Goal: Transaction & Acquisition: Obtain resource

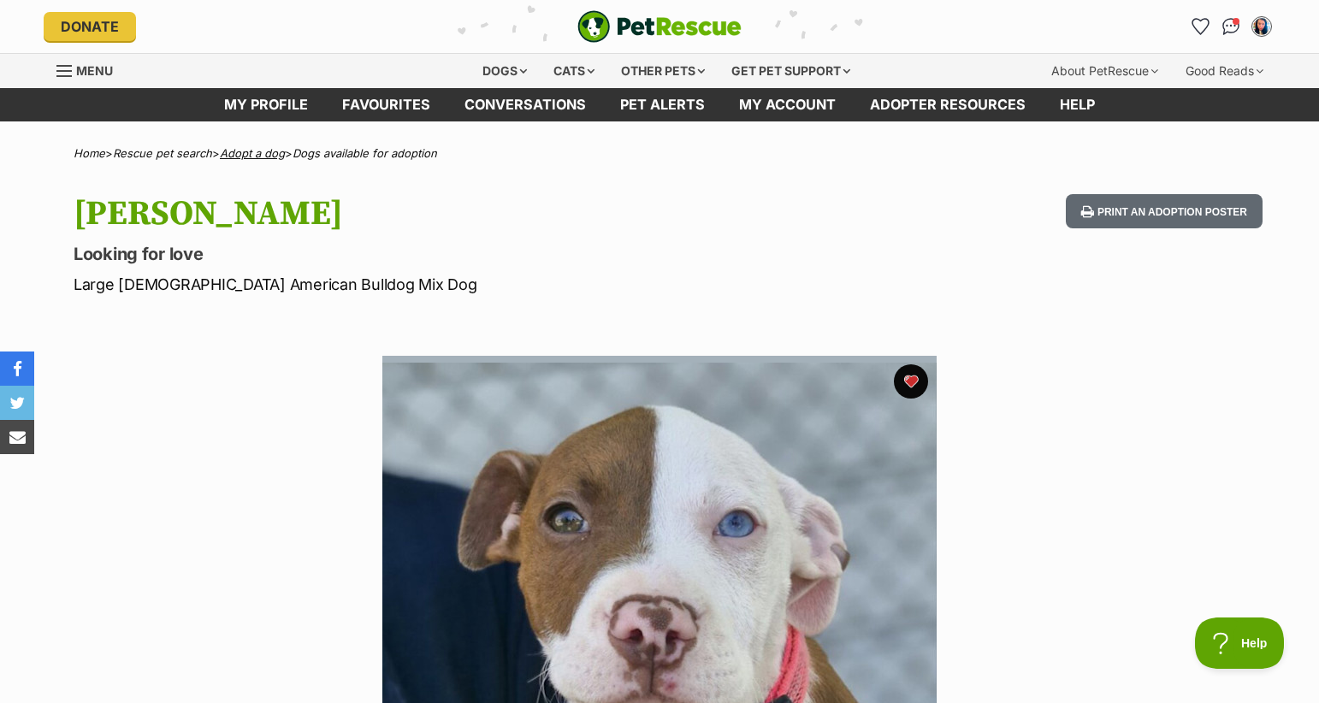
click at [266, 150] on link "Adopt a dog" at bounding box center [252, 153] width 65 height 14
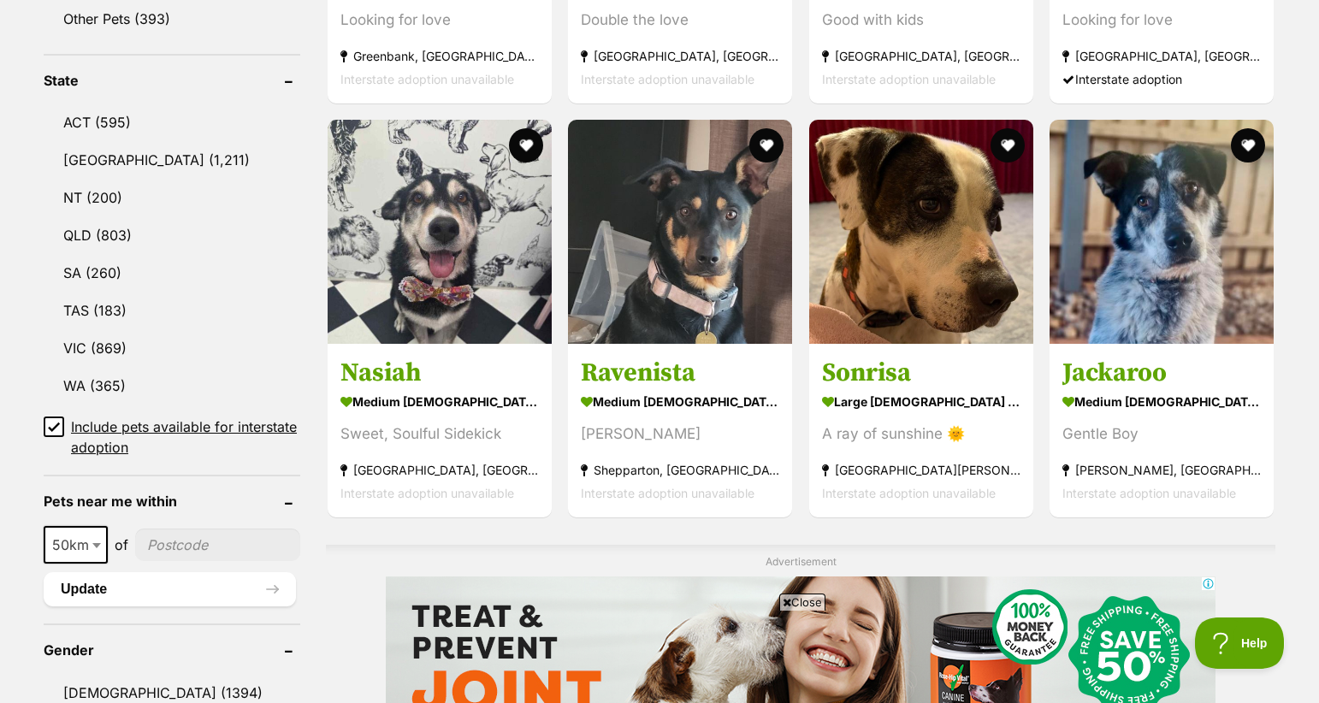
scroll to position [861, 0]
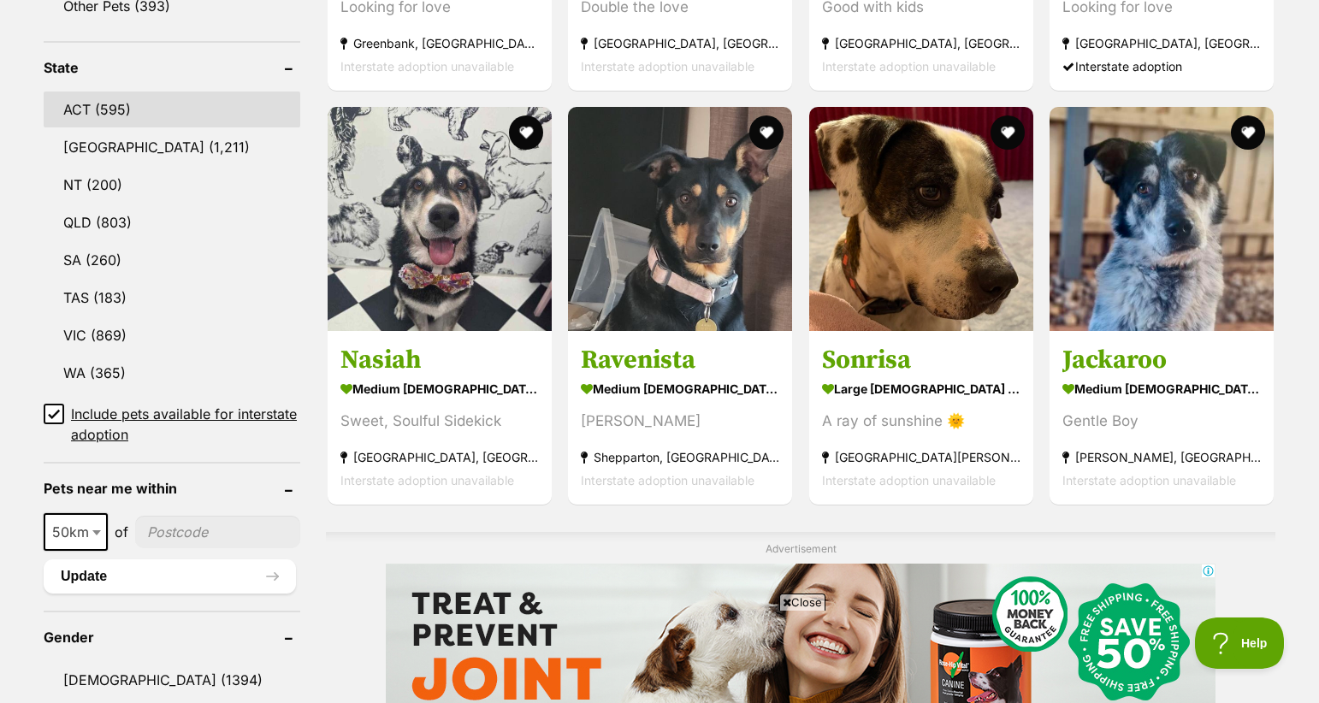
click at [109, 110] on link "ACT (595)" at bounding box center [172, 110] width 257 height 36
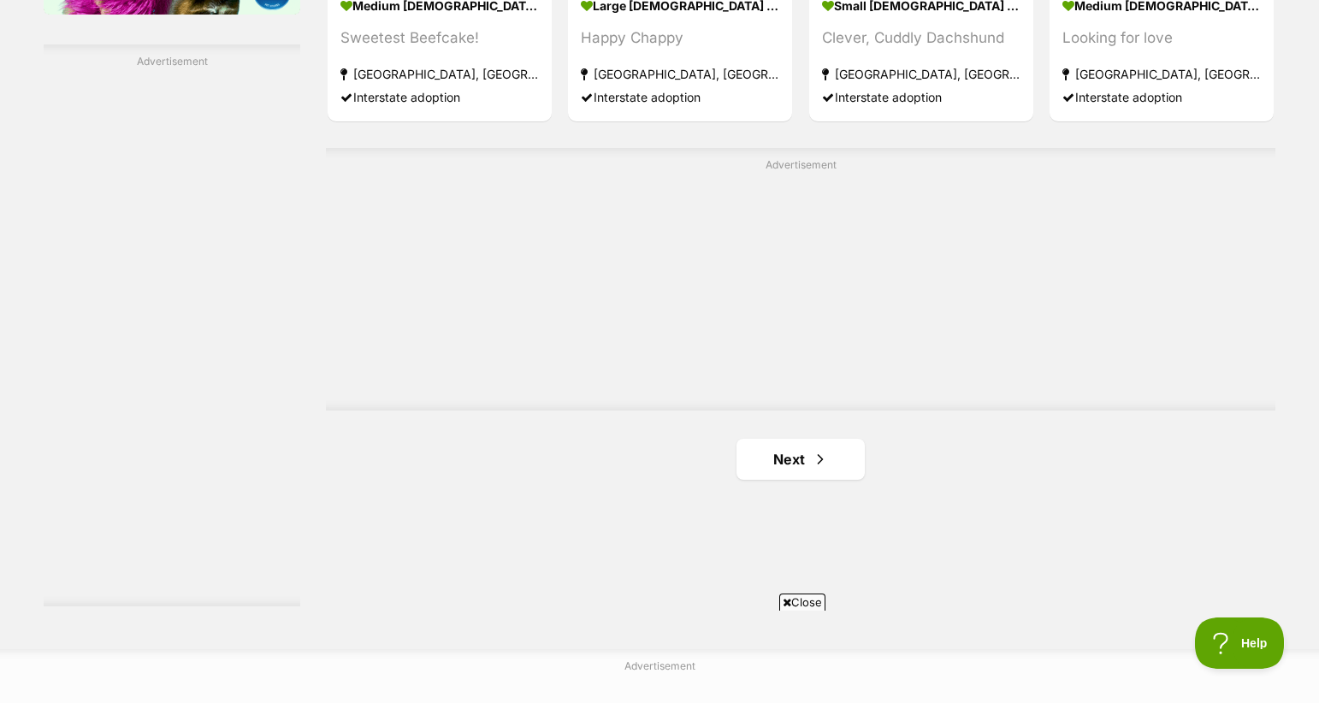
scroll to position [2997, 0]
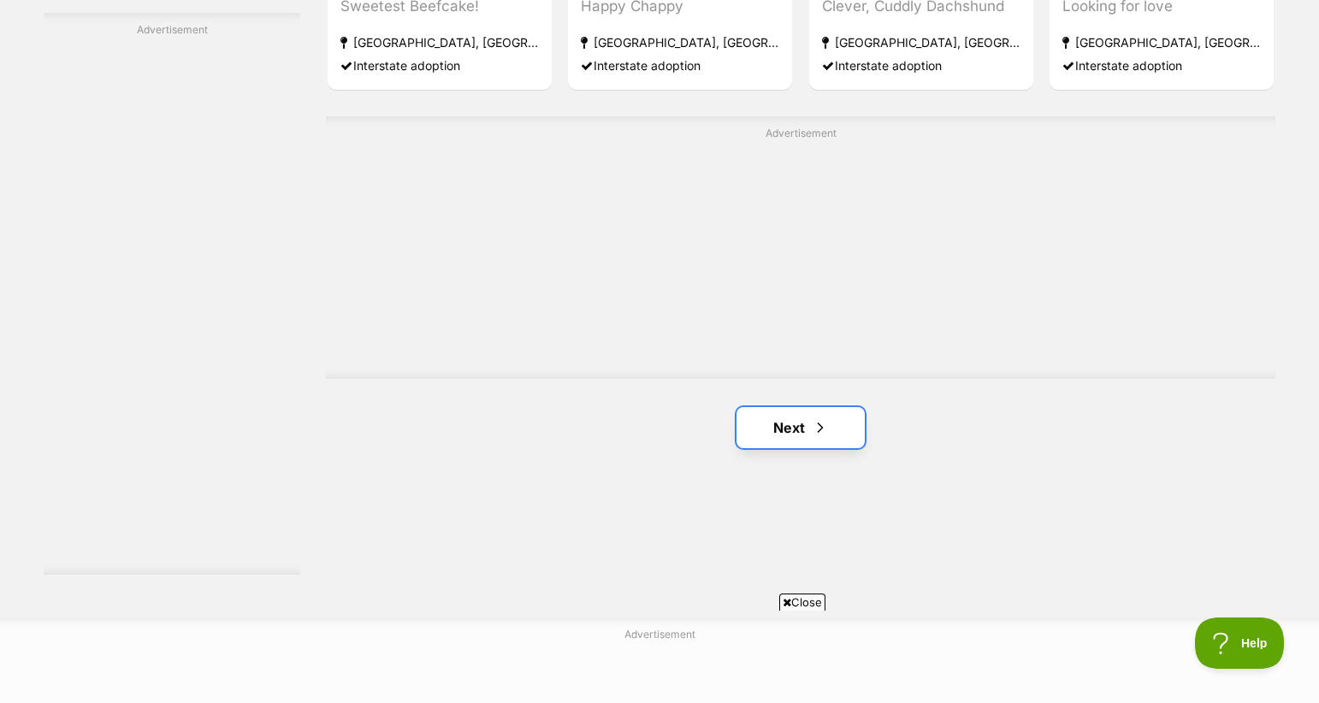
click at [849, 427] on link "Next" at bounding box center [801, 427] width 128 height 41
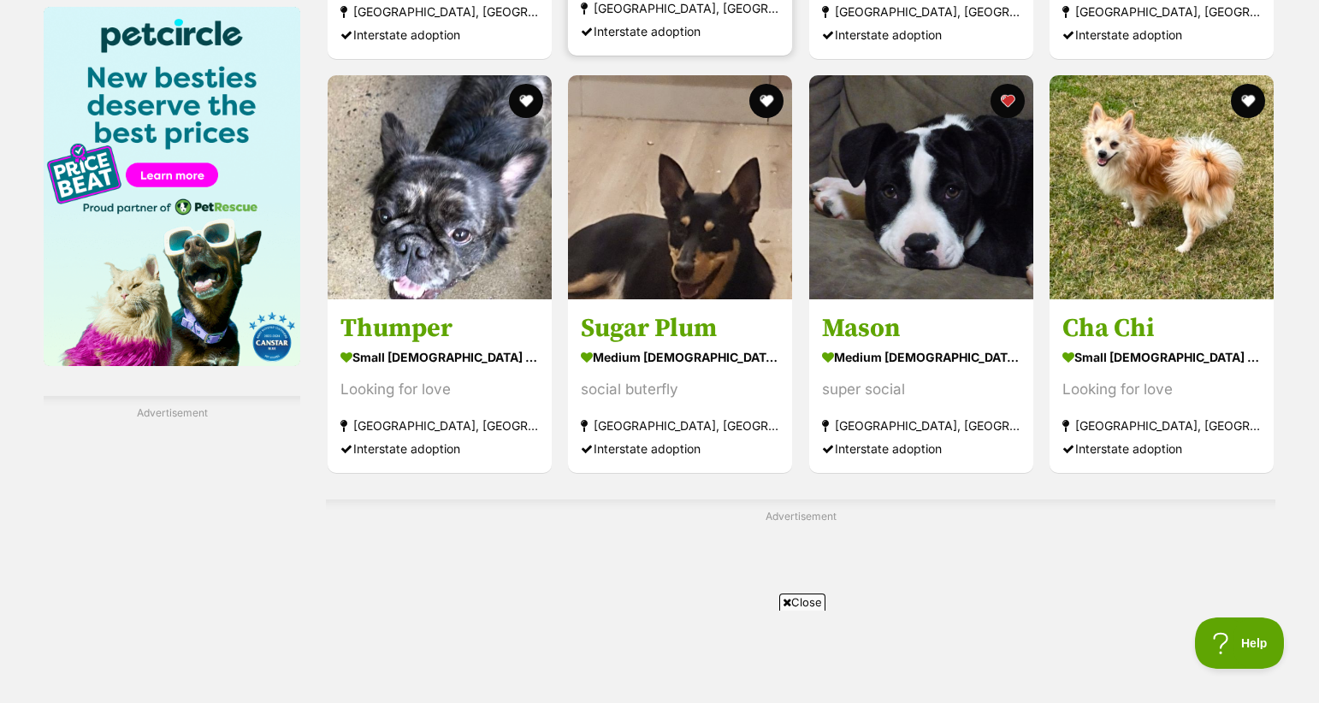
scroll to position [2660, 0]
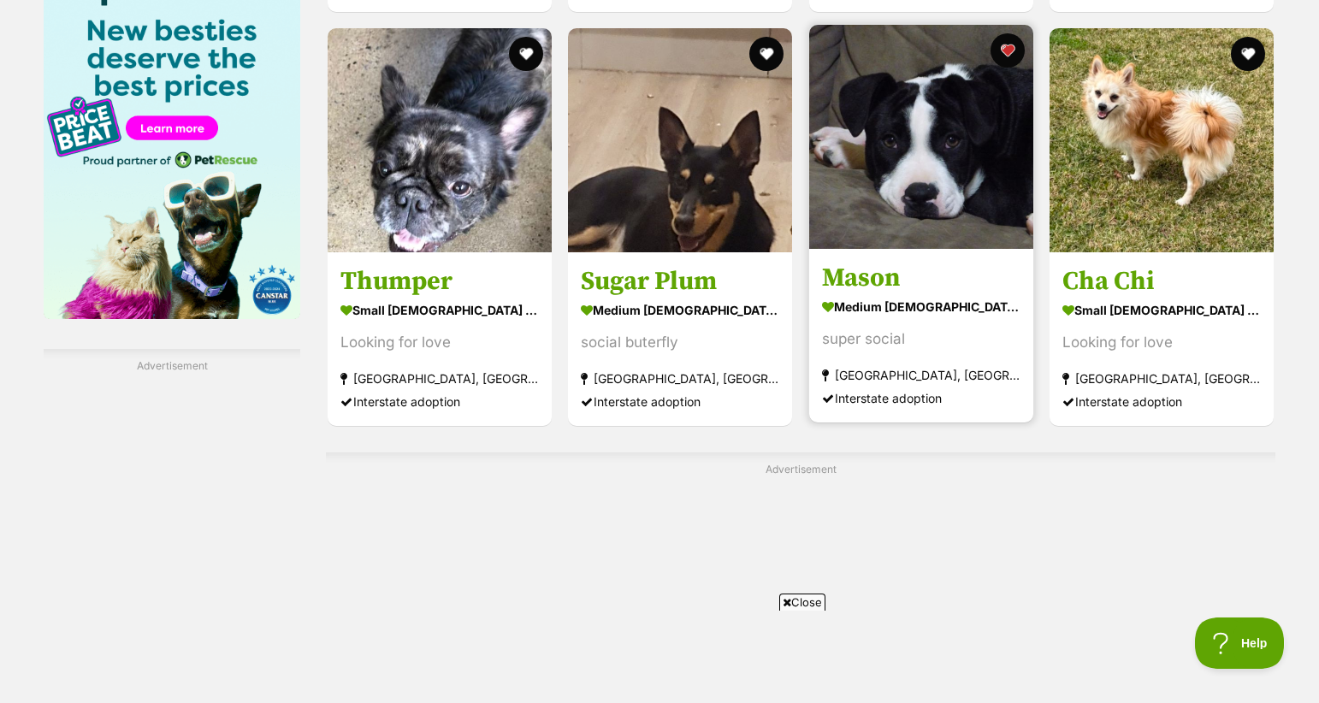
click at [928, 216] on img at bounding box center [921, 137] width 224 height 224
click at [922, 194] on img at bounding box center [921, 137] width 224 height 224
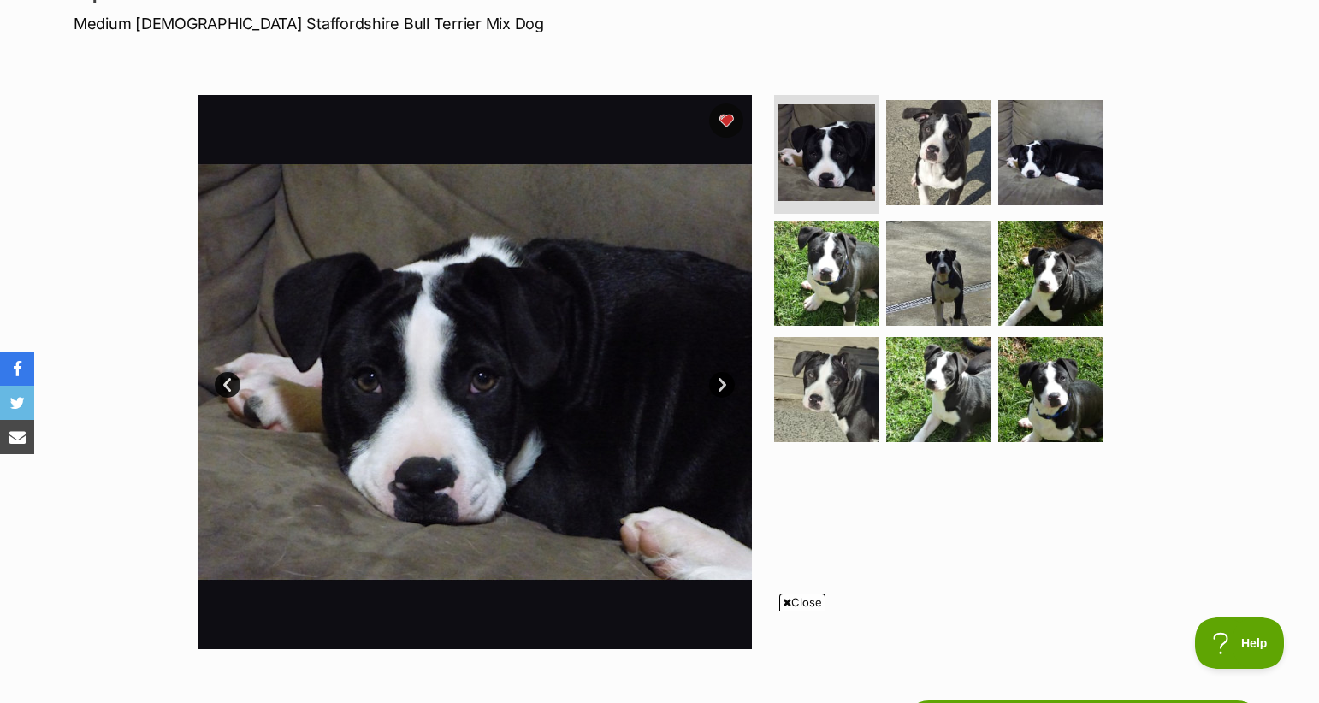
scroll to position [186, 0]
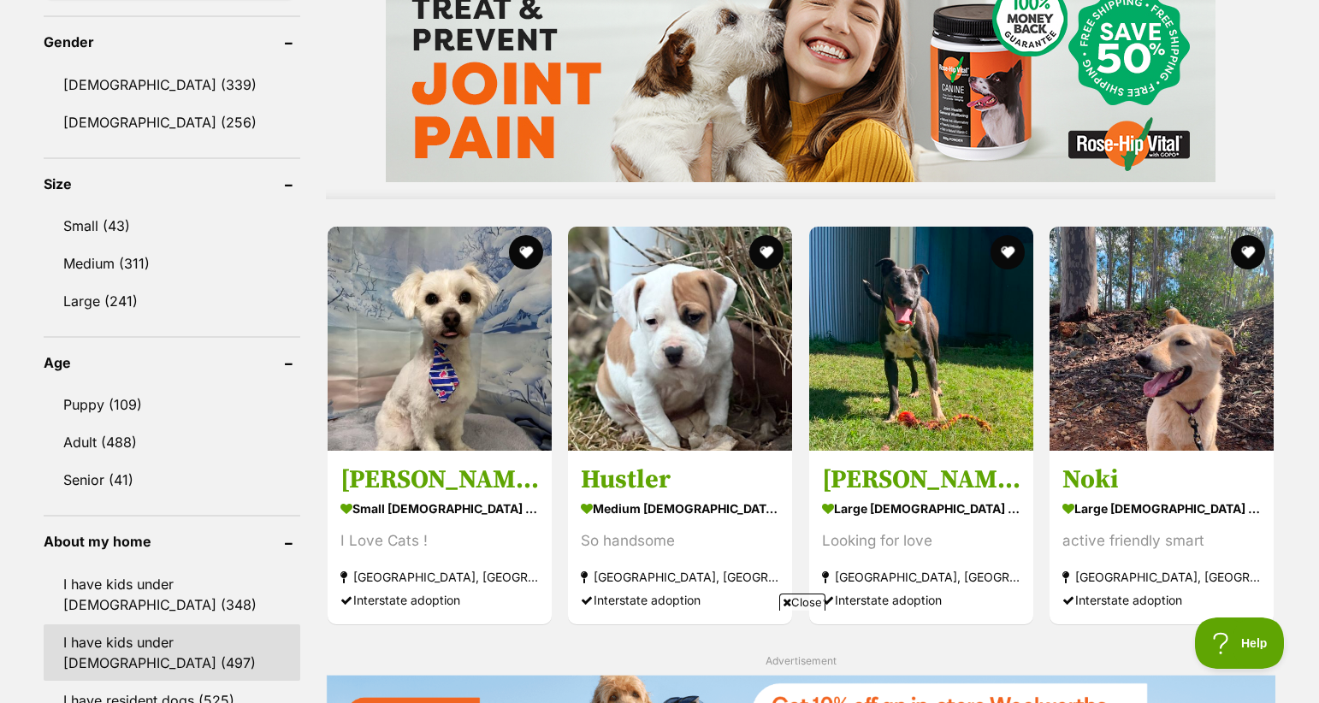
scroll to position [1402, 0]
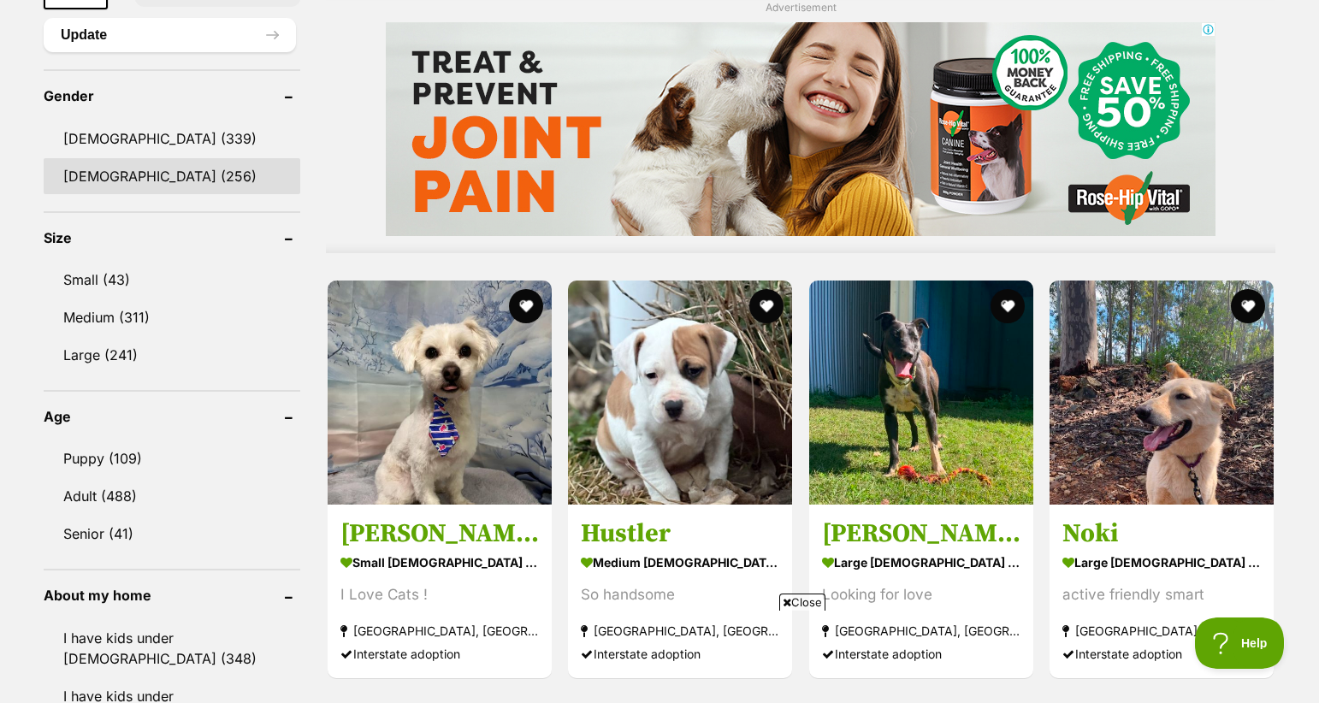
click at [137, 181] on link "[DEMOGRAPHIC_DATA] (256)" at bounding box center [172, 176] width 257 height 36
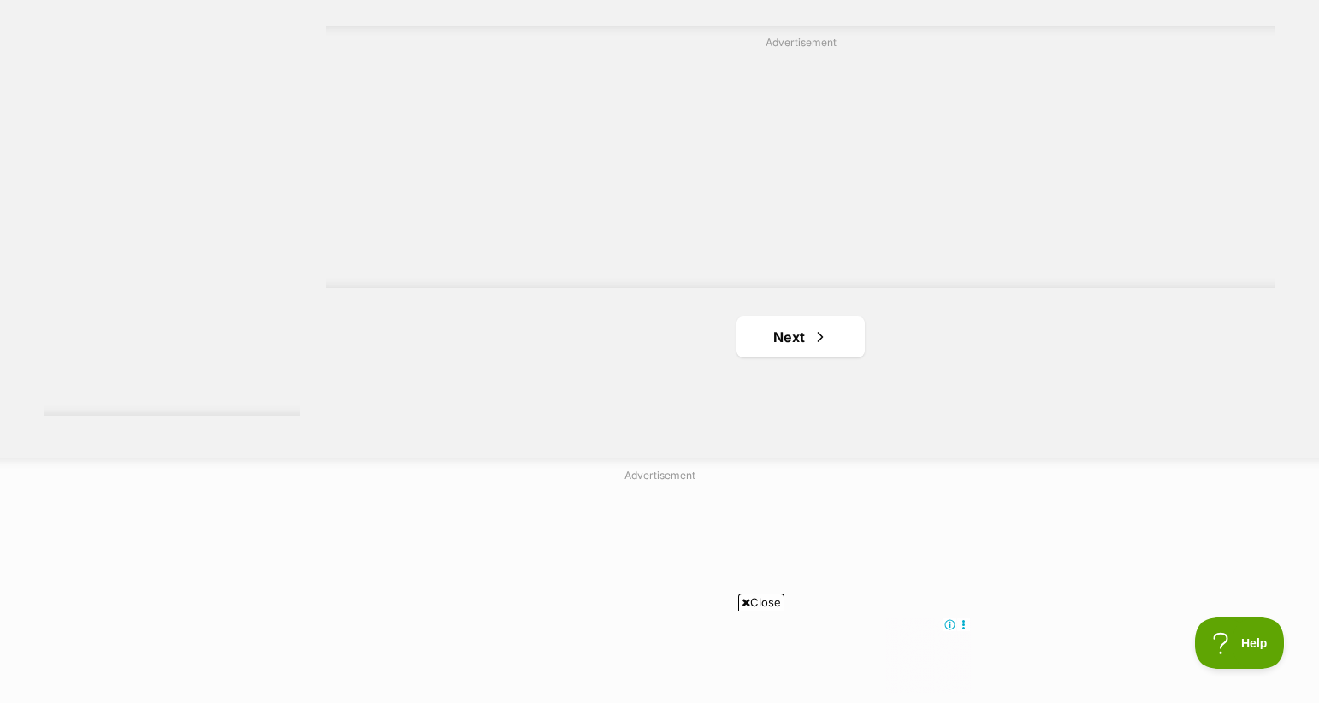
scroll to position [3112, 0]
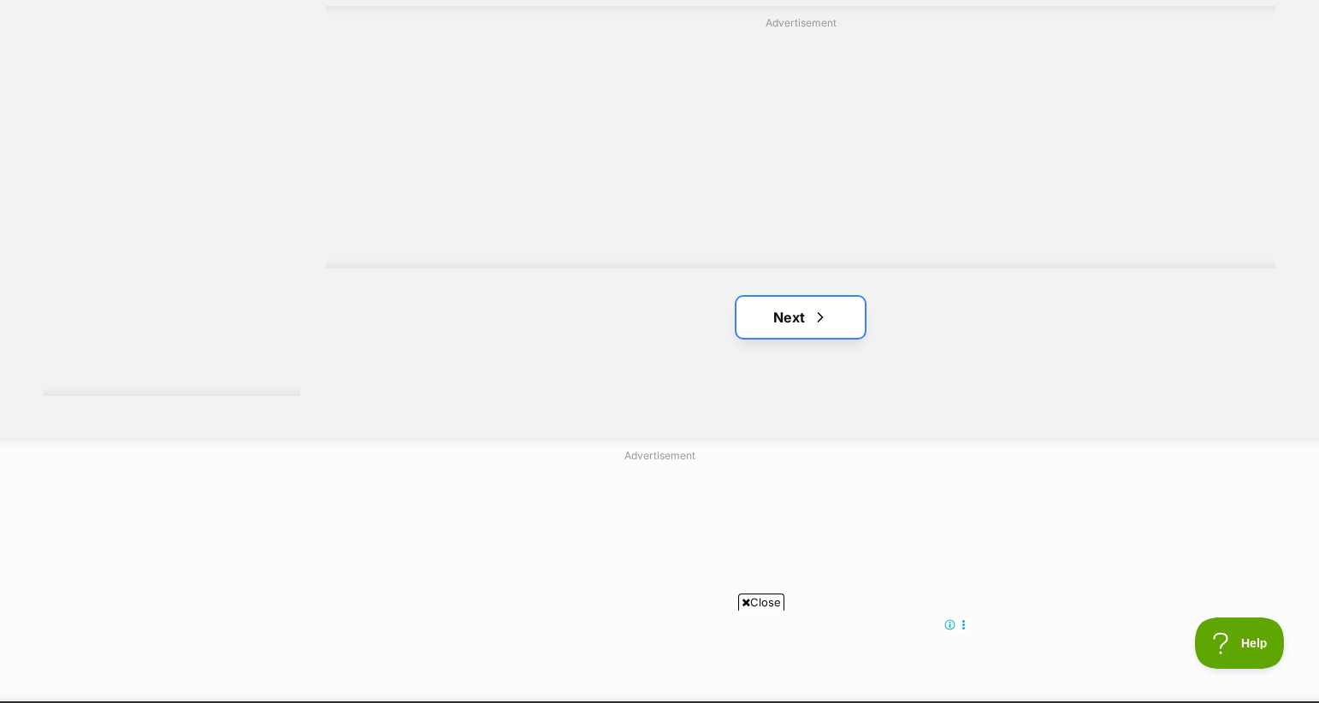
click at [784, 332] on link "Next" at bounding box center [801, 317] width 128 height 41
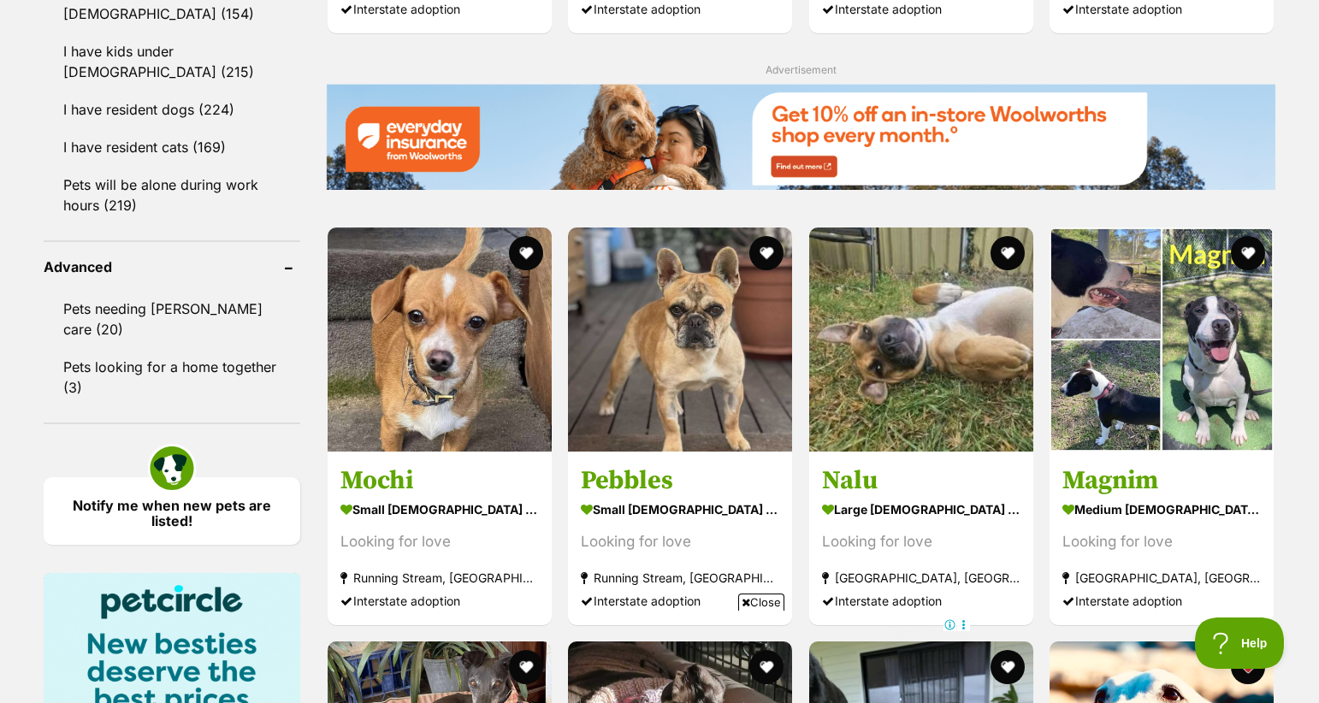
scroll to position [2084, 0]
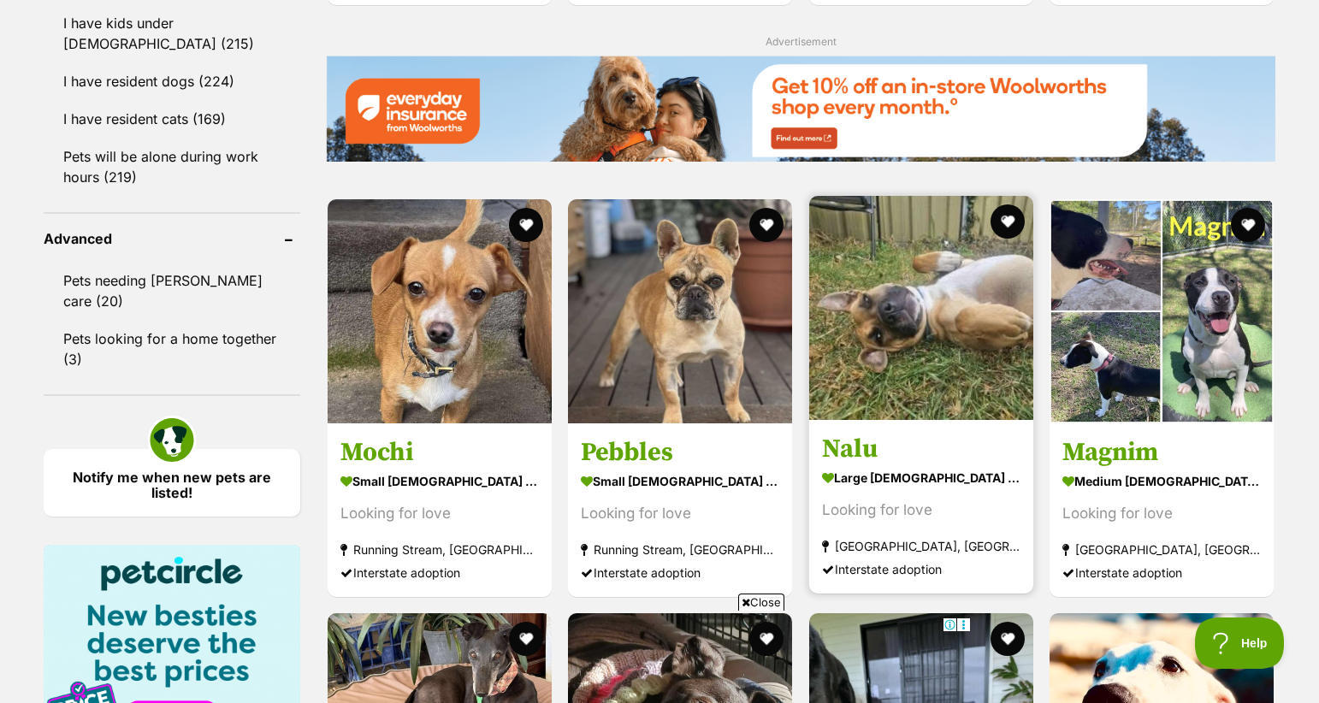
click at [913, 271] on img at bounding box center [921, 308] width 224 height 224
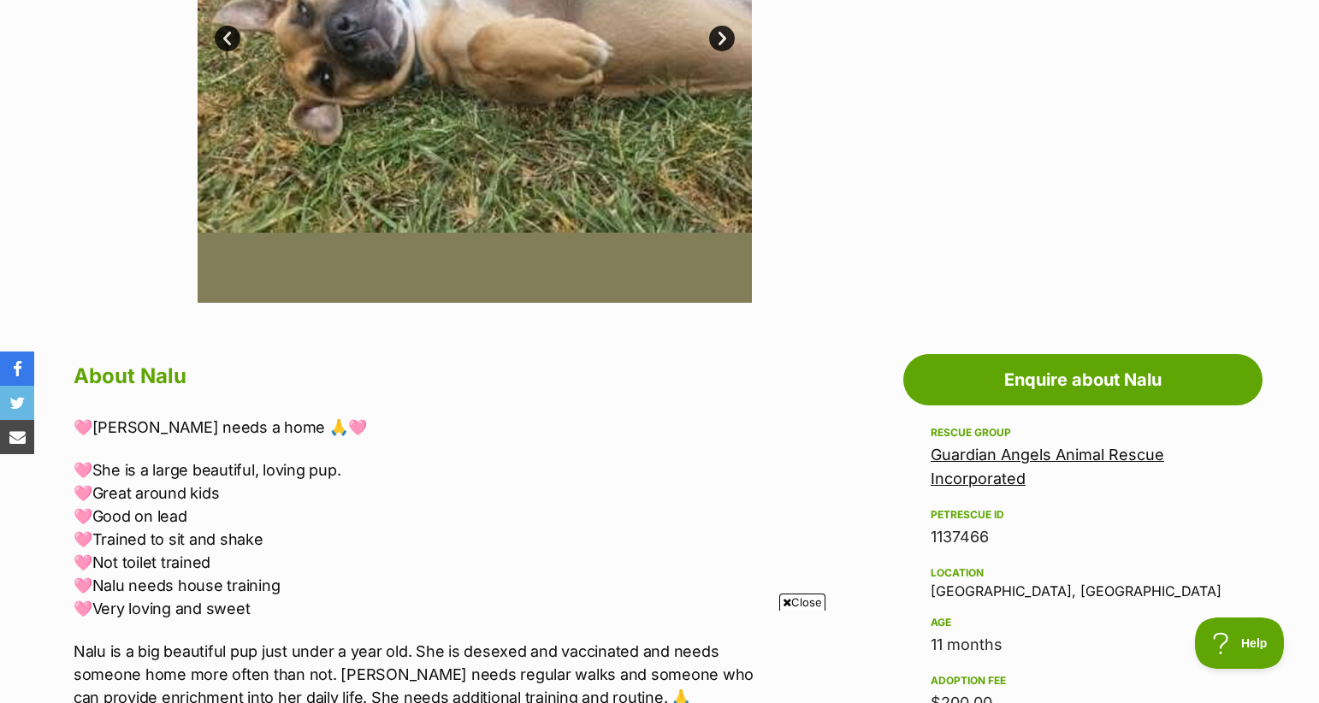
scroll to position [608, 0]
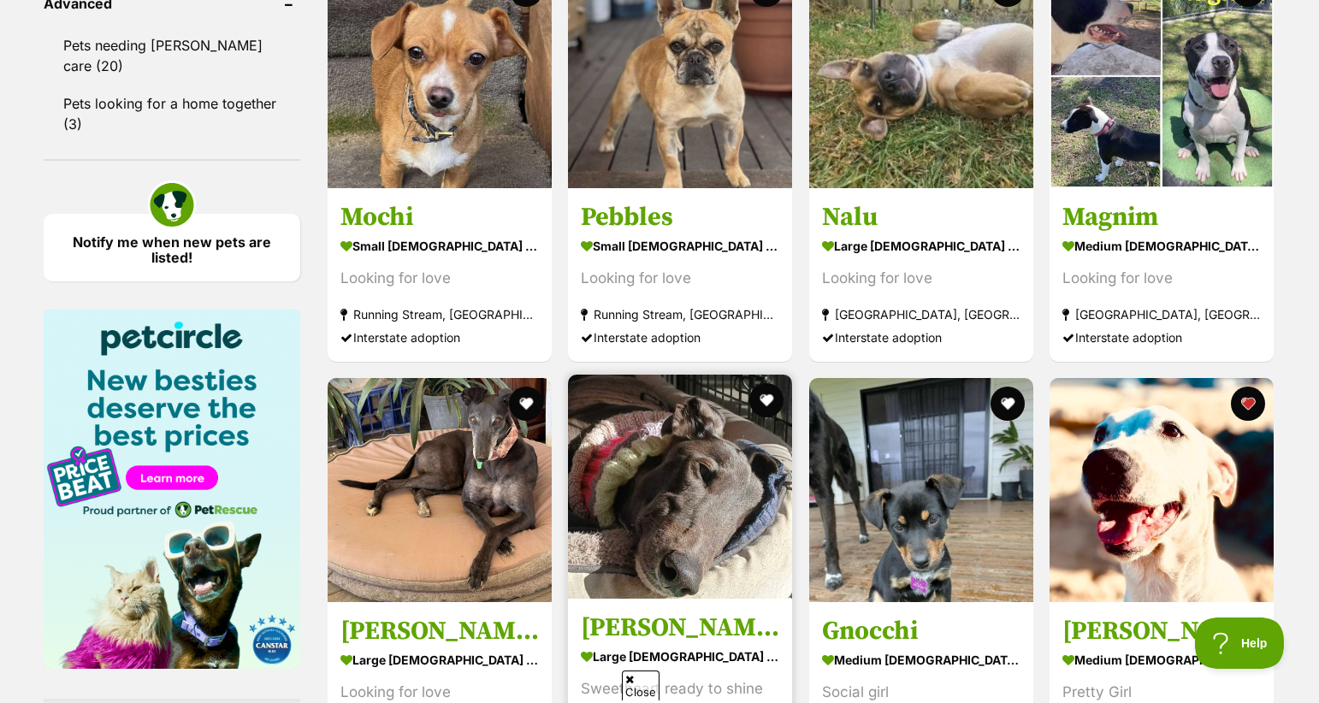
scroll to position [2321, 0]
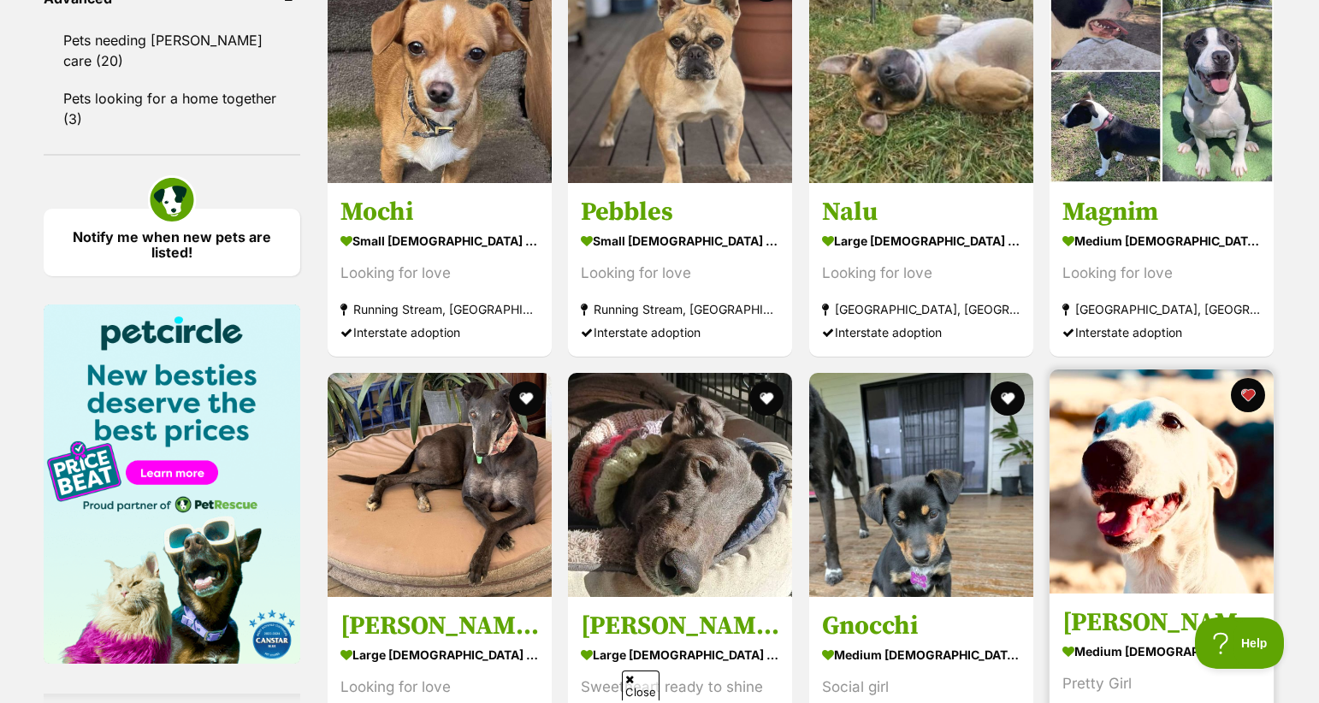
click at [1163, 638] on strong "medium [DEMOGRAPHIC_DATA] Dog" at bounding box center [1161, 650] width 198 height 25
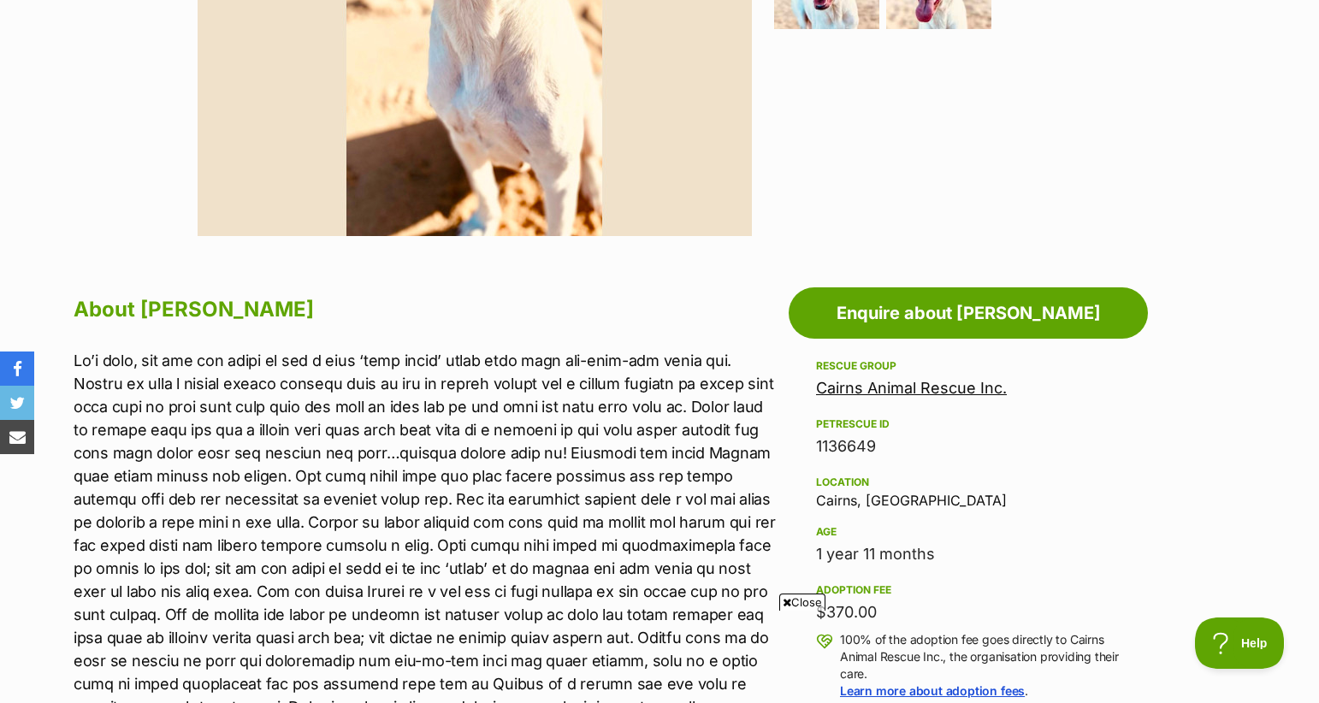
scroll to position [672, 0]
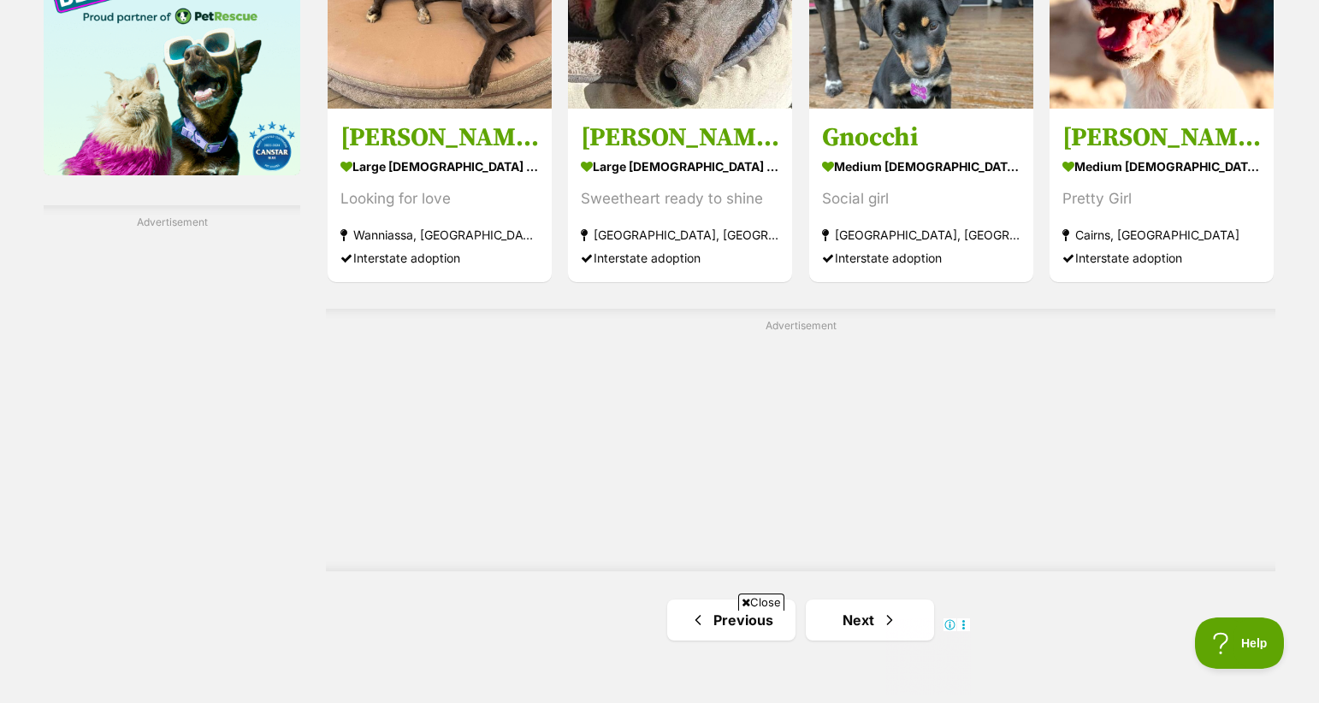
scroll to position [2838, 0]
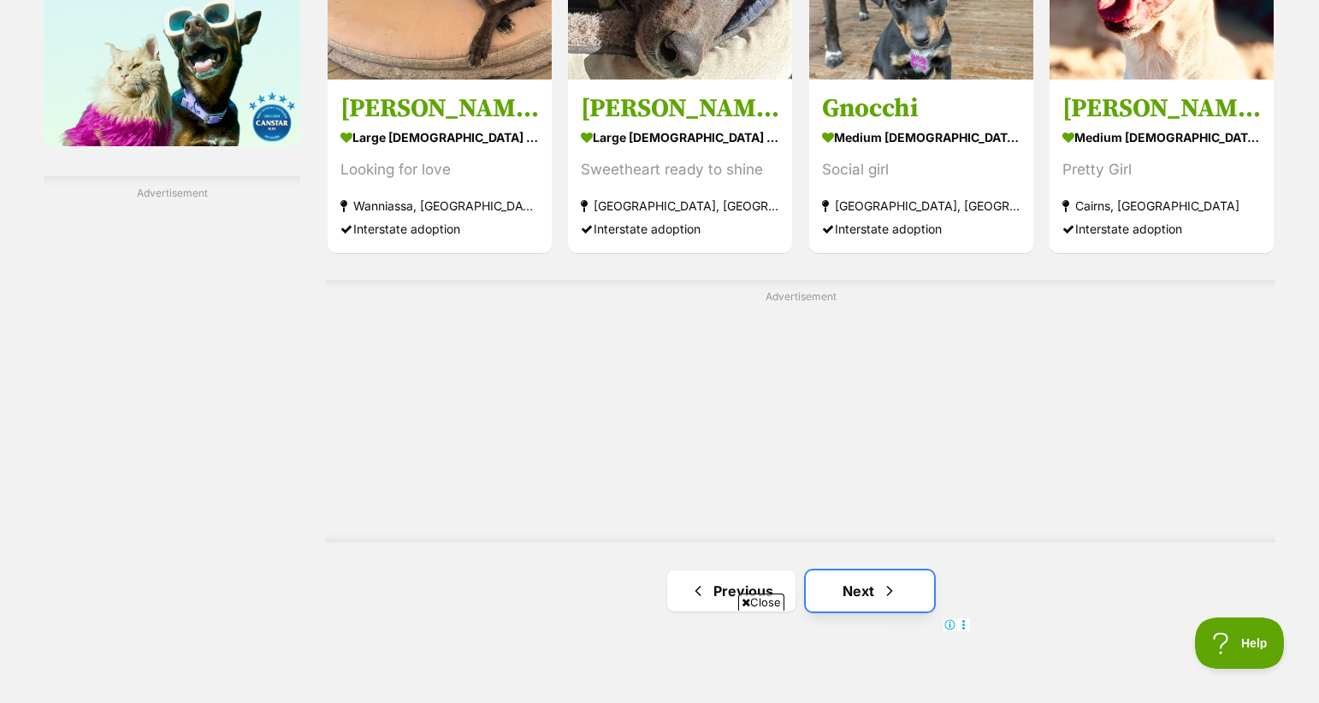
click at [881, 581] on span "Next page" at bounding box center [889, 591] width 17 height 21
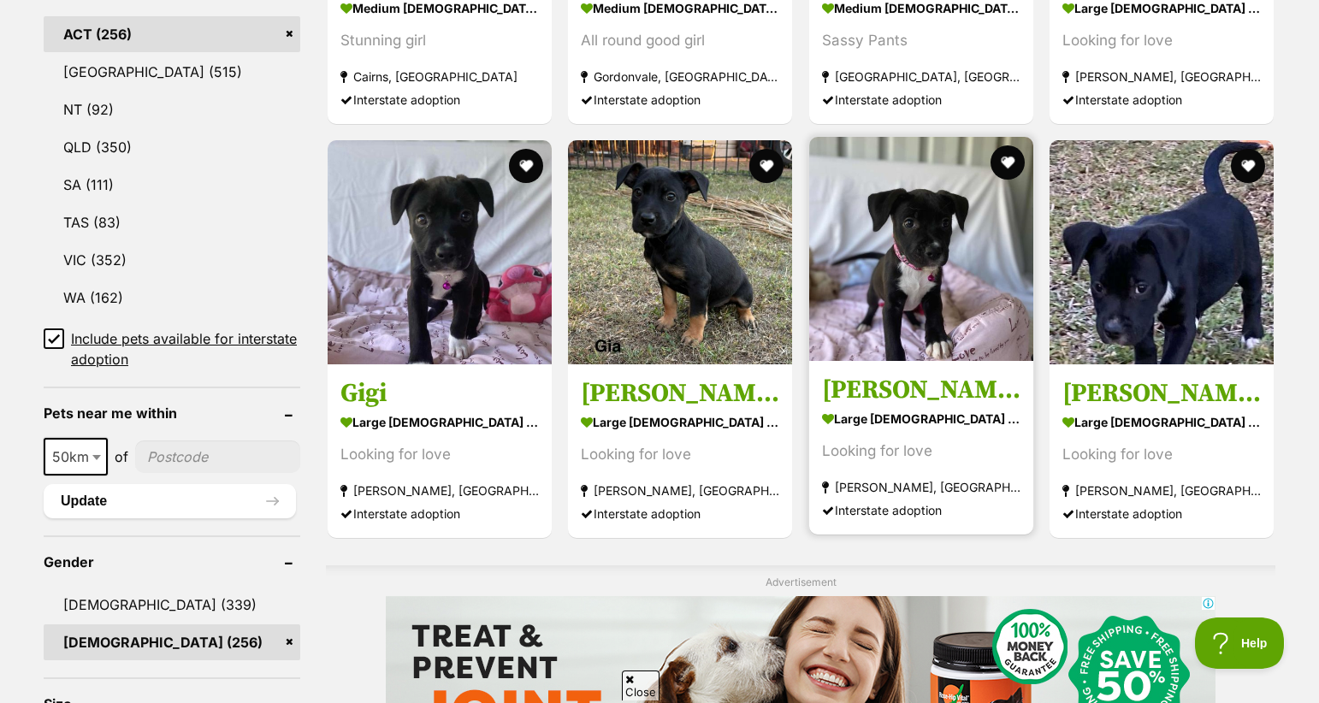
scroll to position [931, 0]
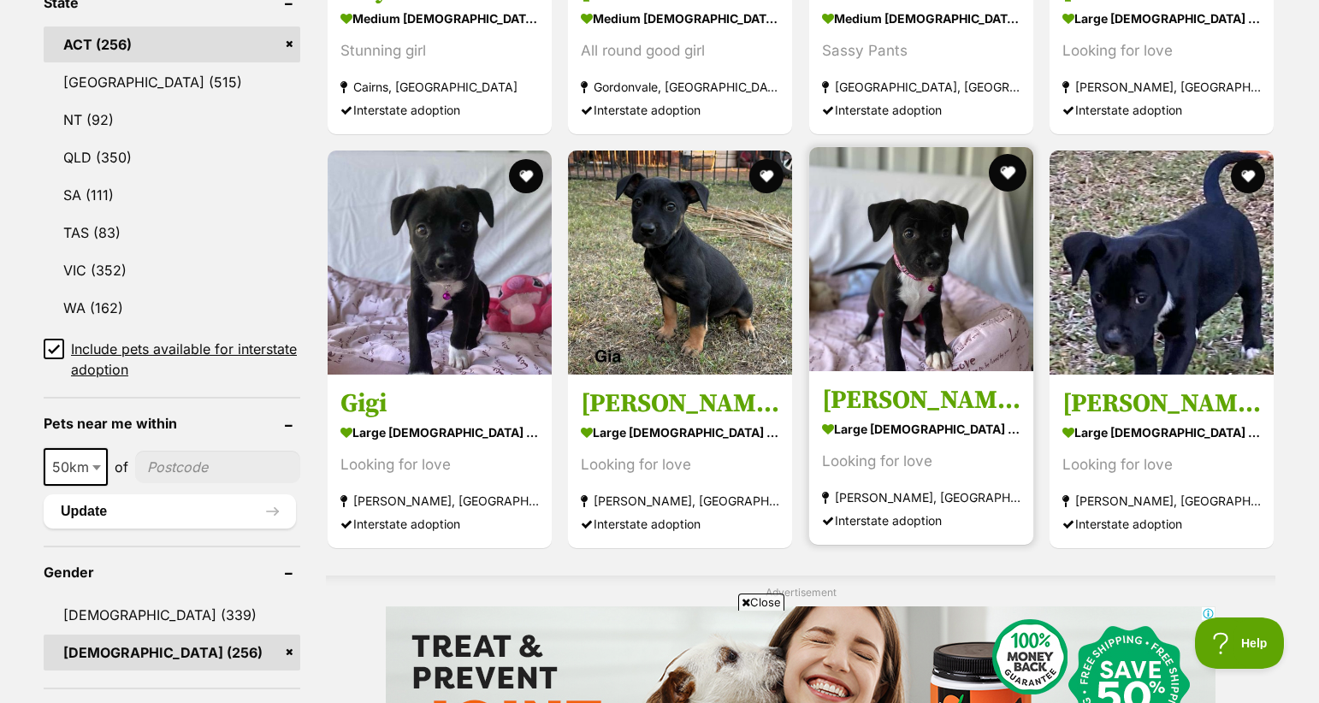
click at [1012, 167] on button "favourite" at bounding box center [1008, 173] width 38 height 38
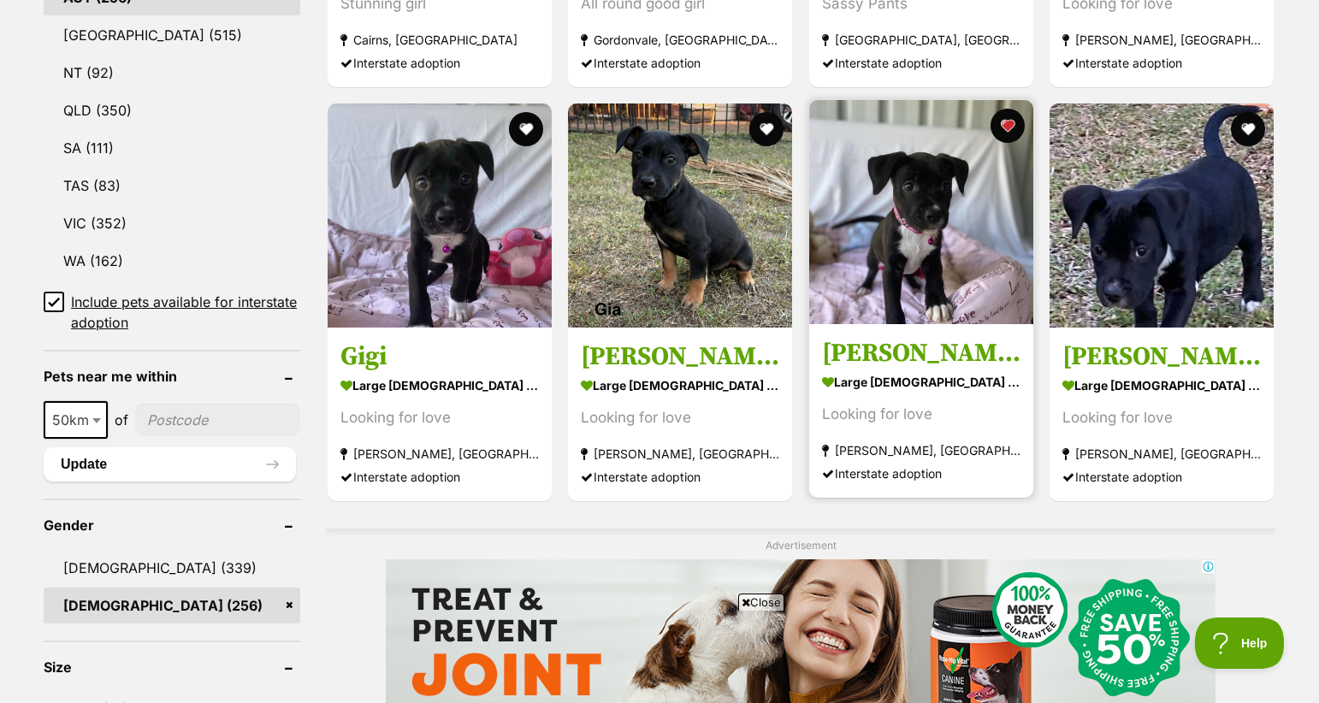
scroll to position [979, 0]
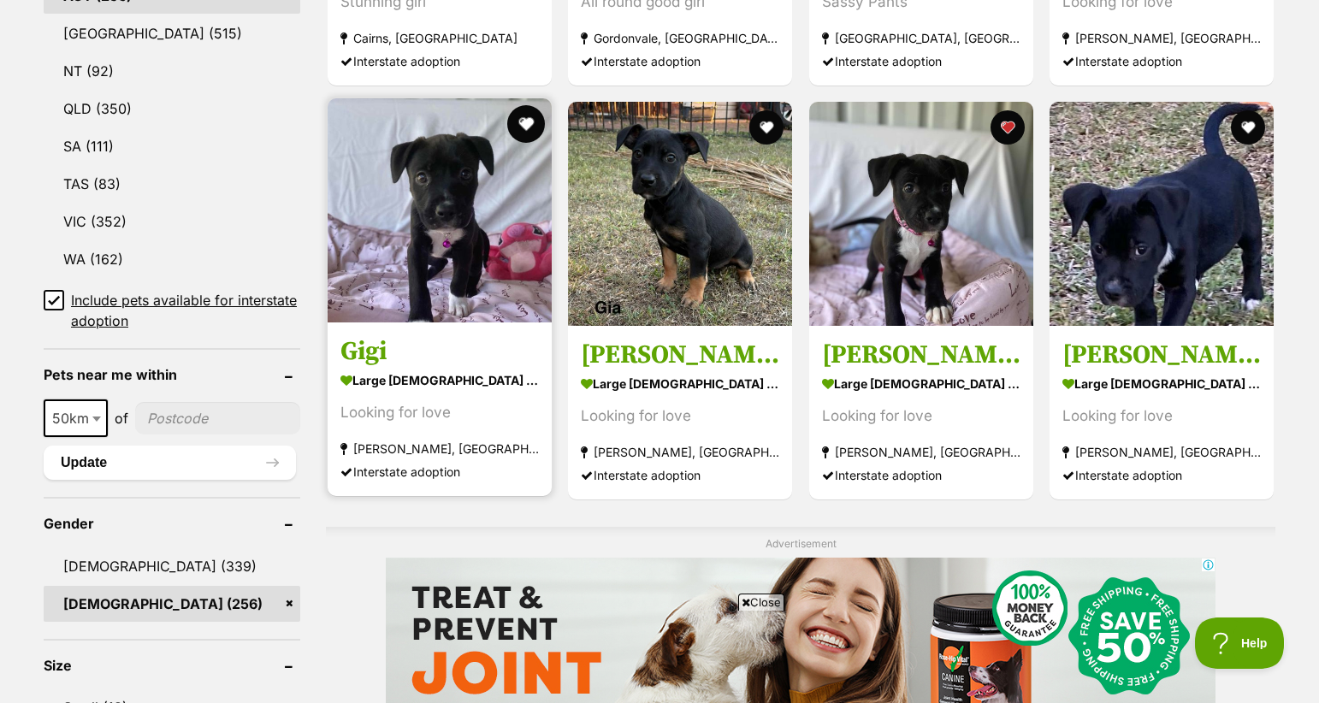
click at [521, 118] on button "favourite" at bounding box center [526, 124] width 38 height 38
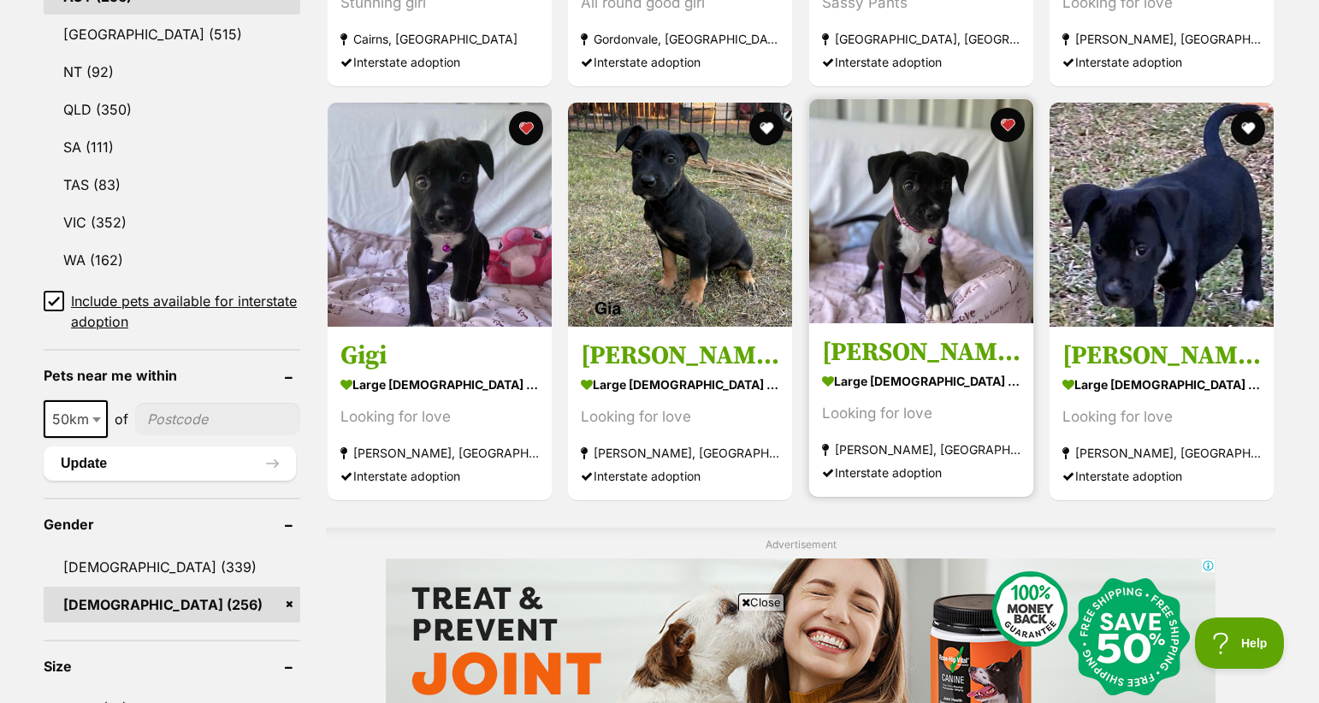
click at [931, 175] on img at bounding box center [921, 211] width 224 height 224
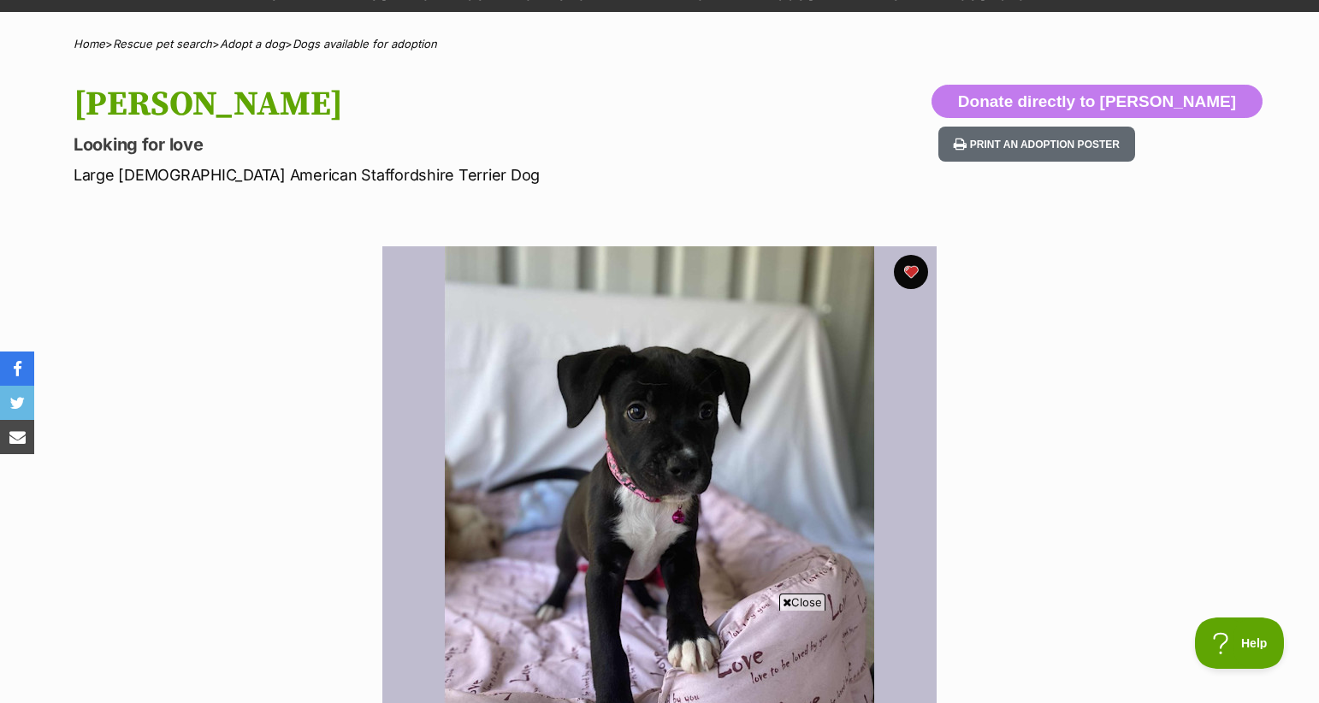
scroll to position [104, 0]
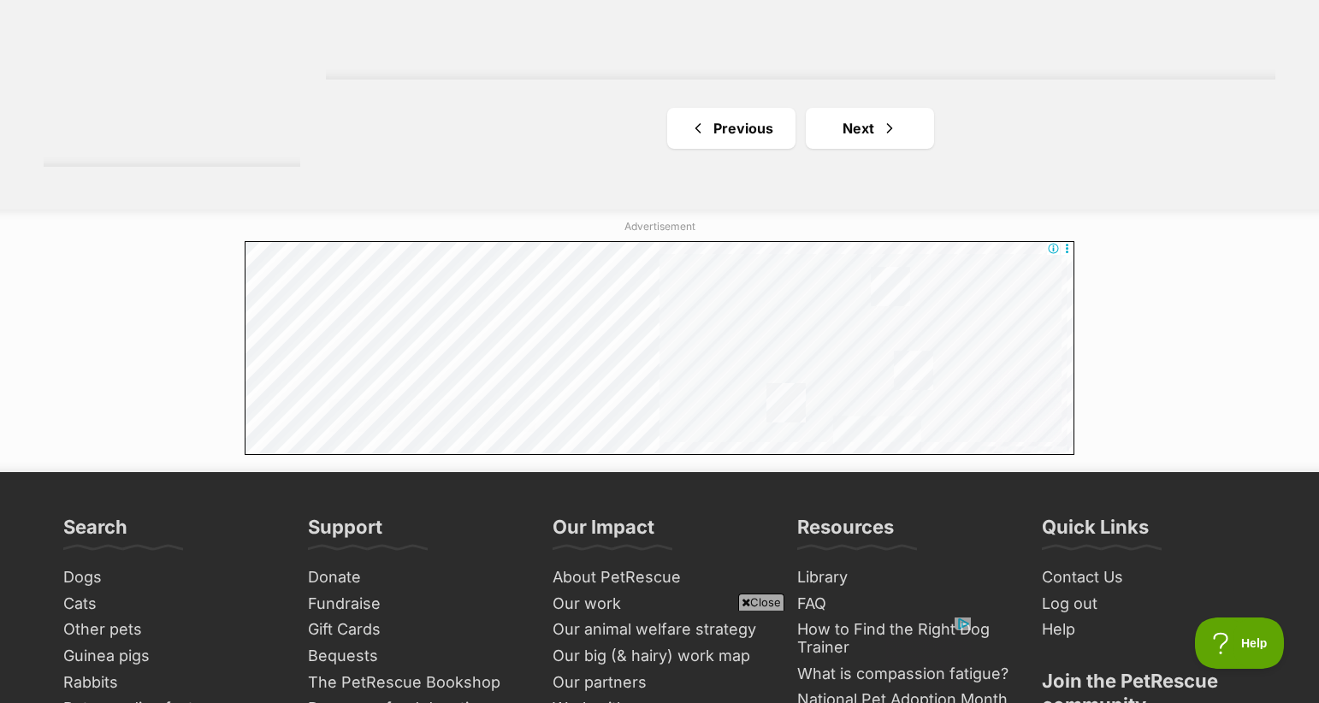
scroll to position [3433, 0]
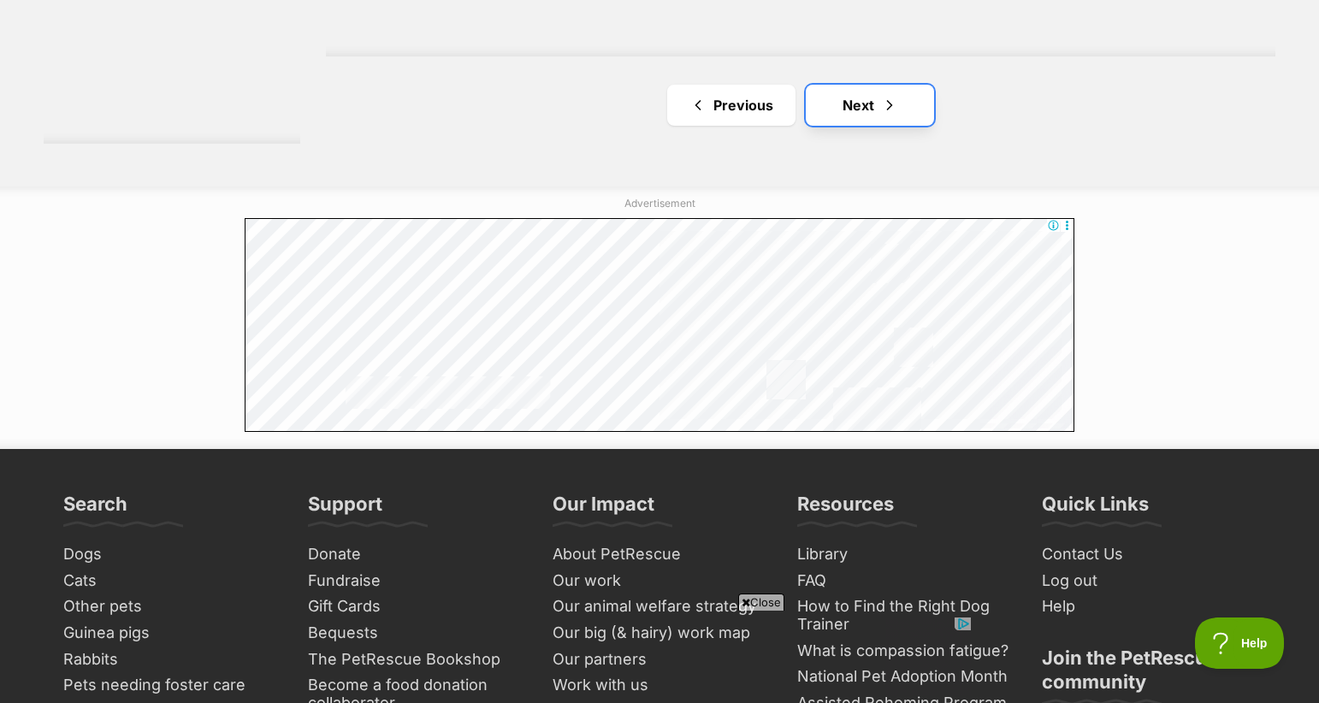
click at [891, 95] on span "Next page" at bounding box center [889, 105] width 17 height 21
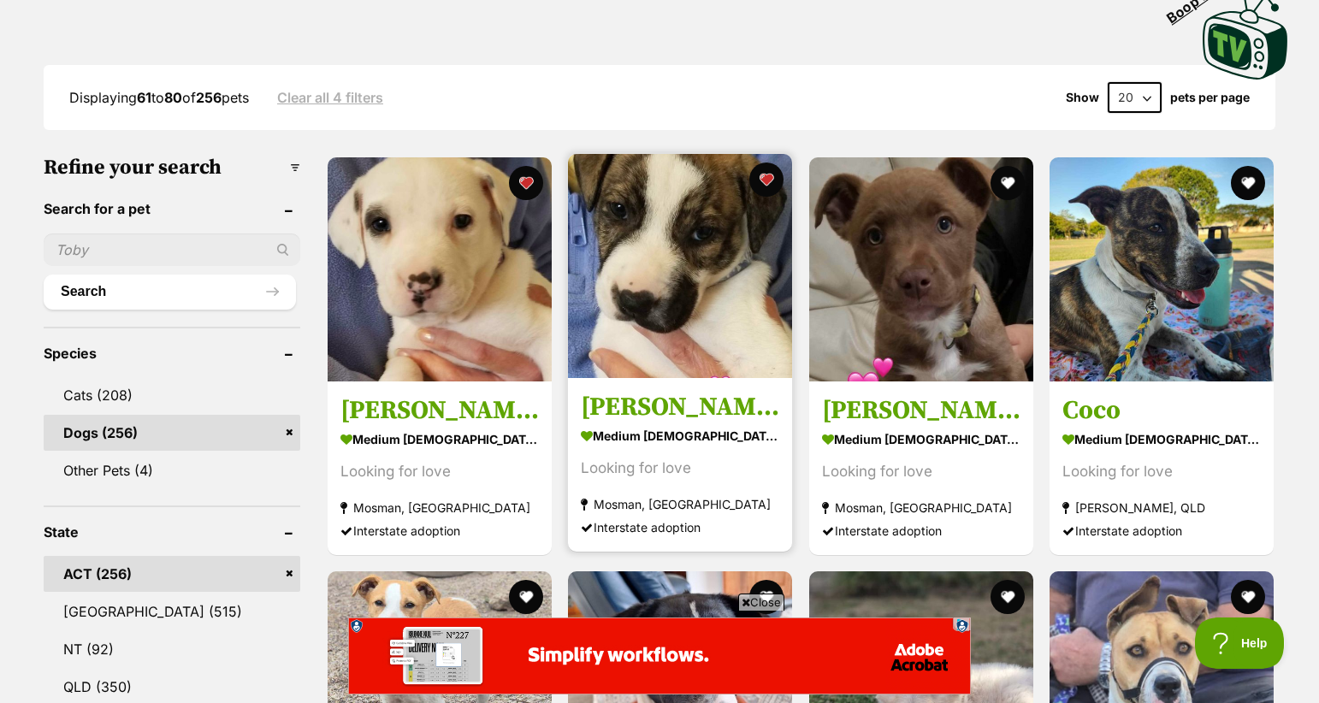
scroll to position [394, 0]
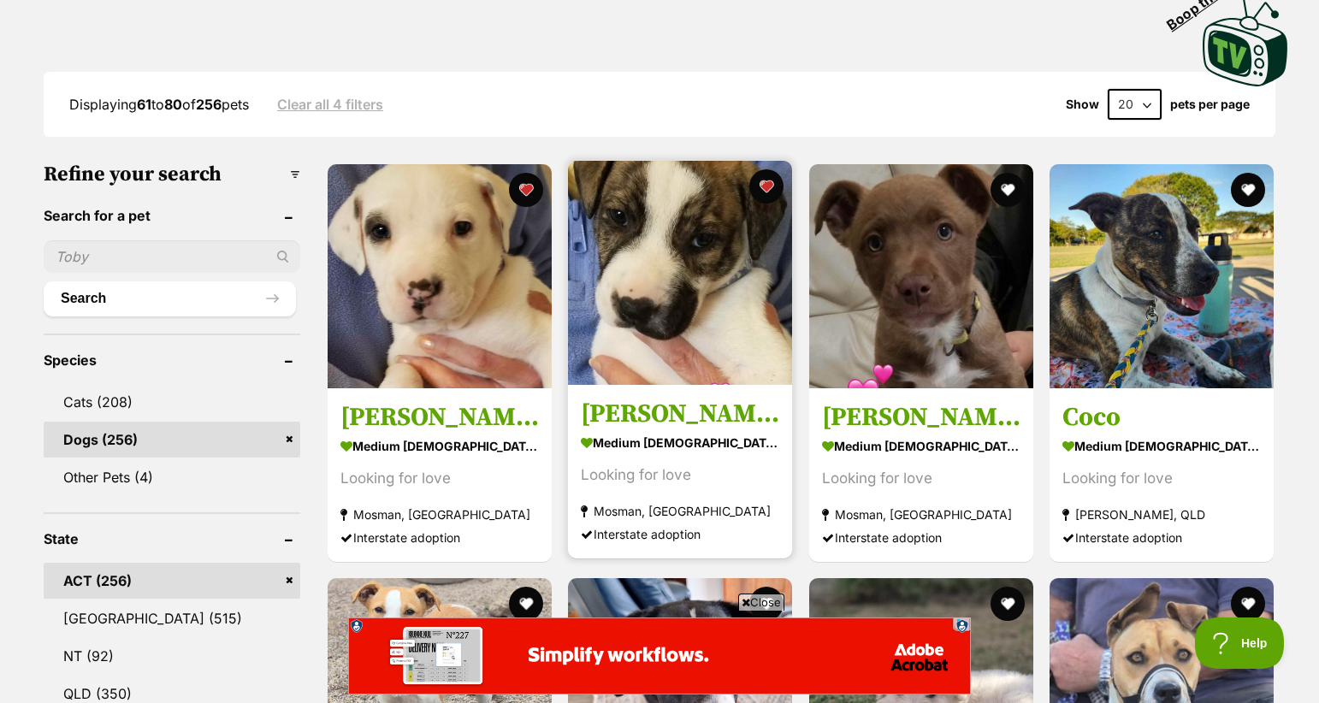
click at [718, 230] on img at bounding box center [680, 273] width 224 height 224
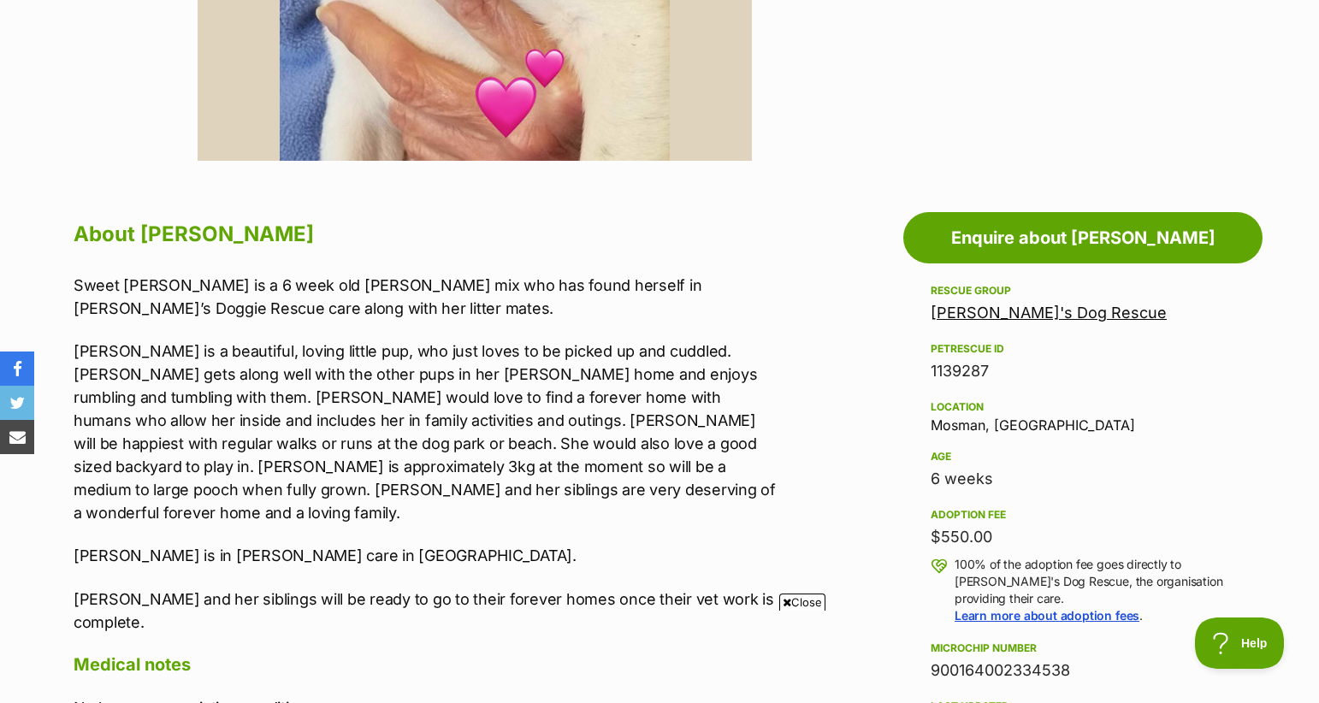
scroll to position [745, 0]
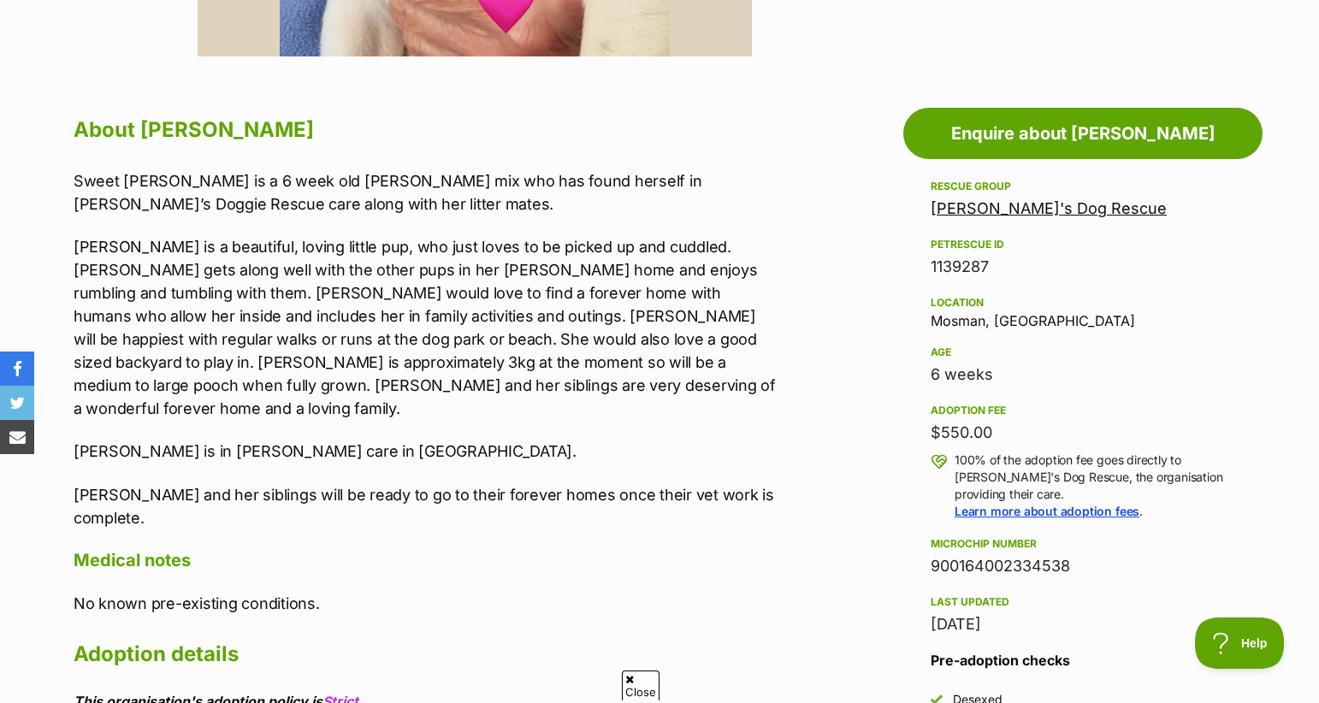
scroll to position [0, 0]
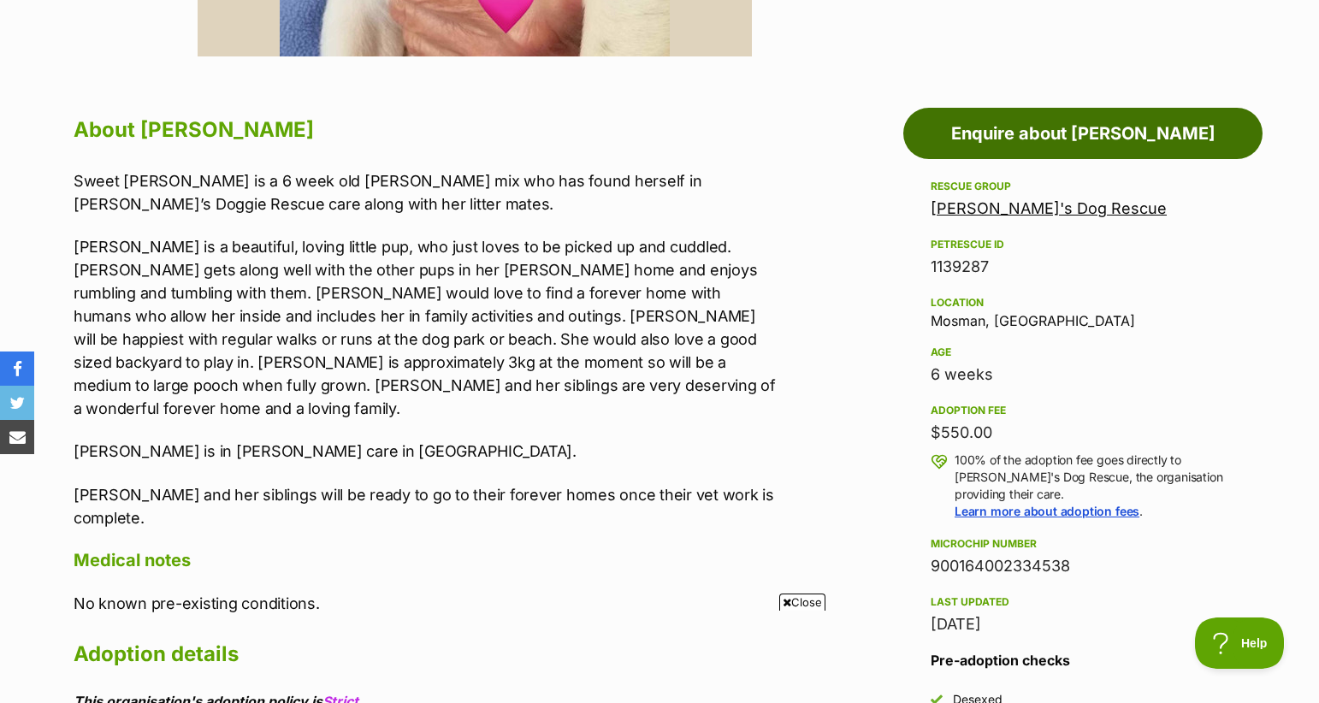
click at [1023, 136] on link "Enquire about Ella" at bounding box center [1082, 133] width 359 height 51
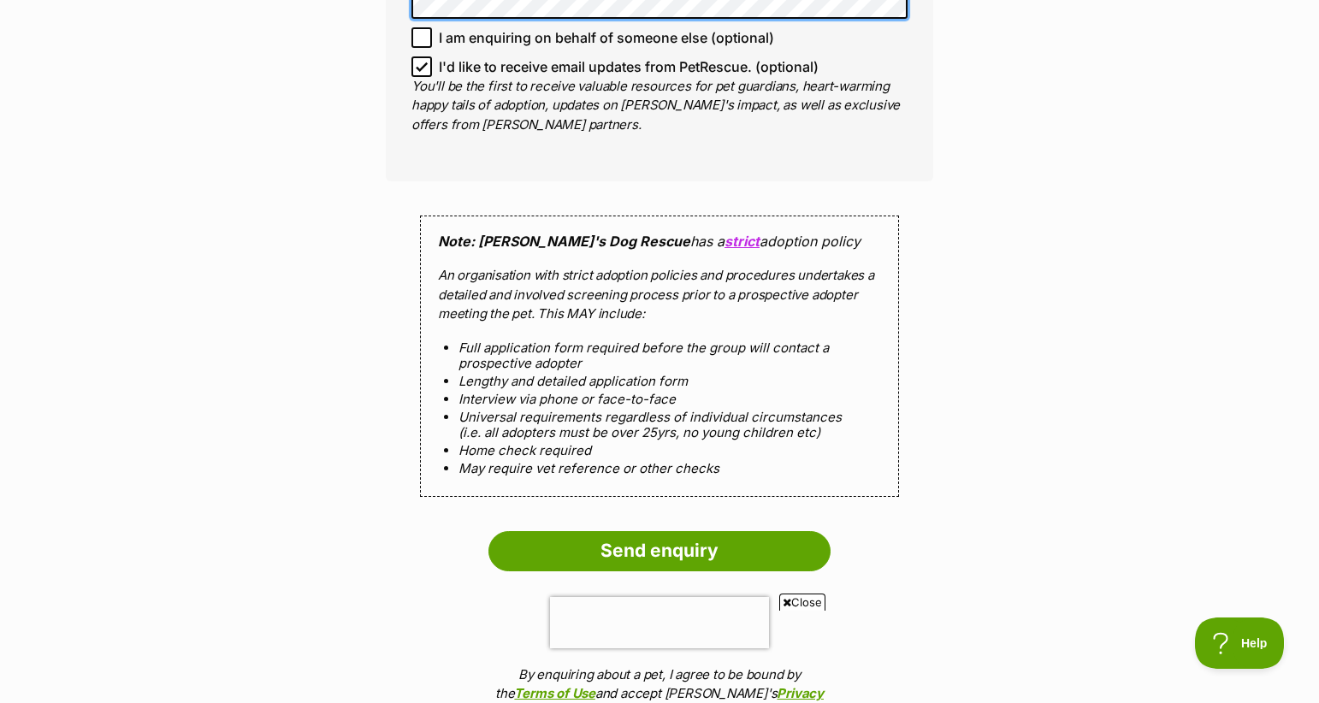
scroll to position [1859, 0]
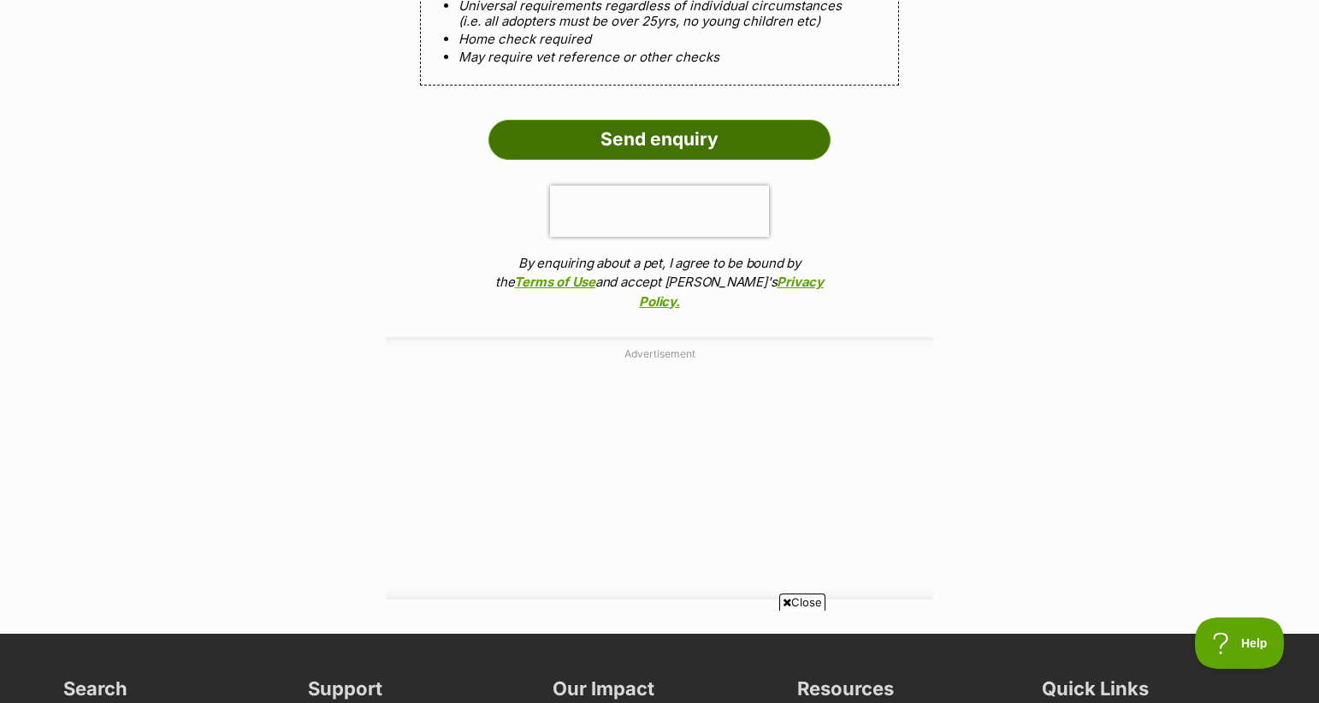
click at [682, 120] on input "Send enquiry" at bounding box center [659, 139] width 342 height 39
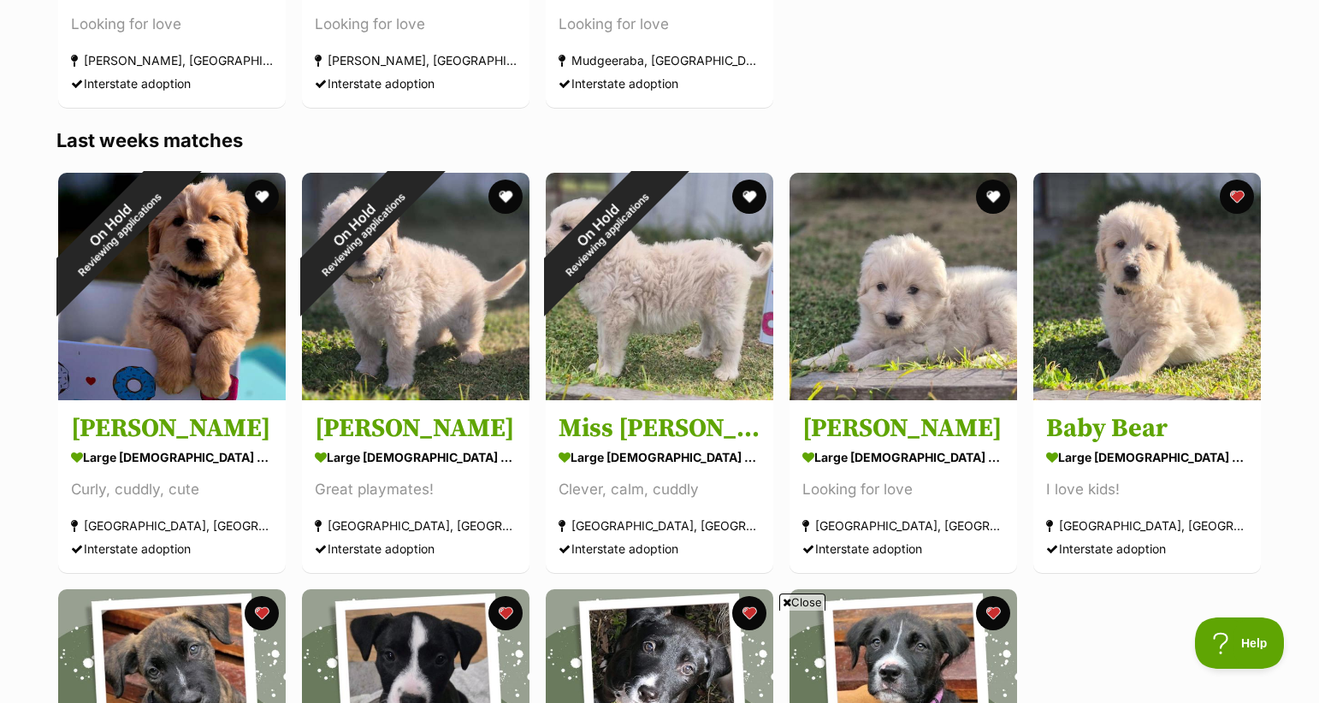
scroll to position [1500, 0]
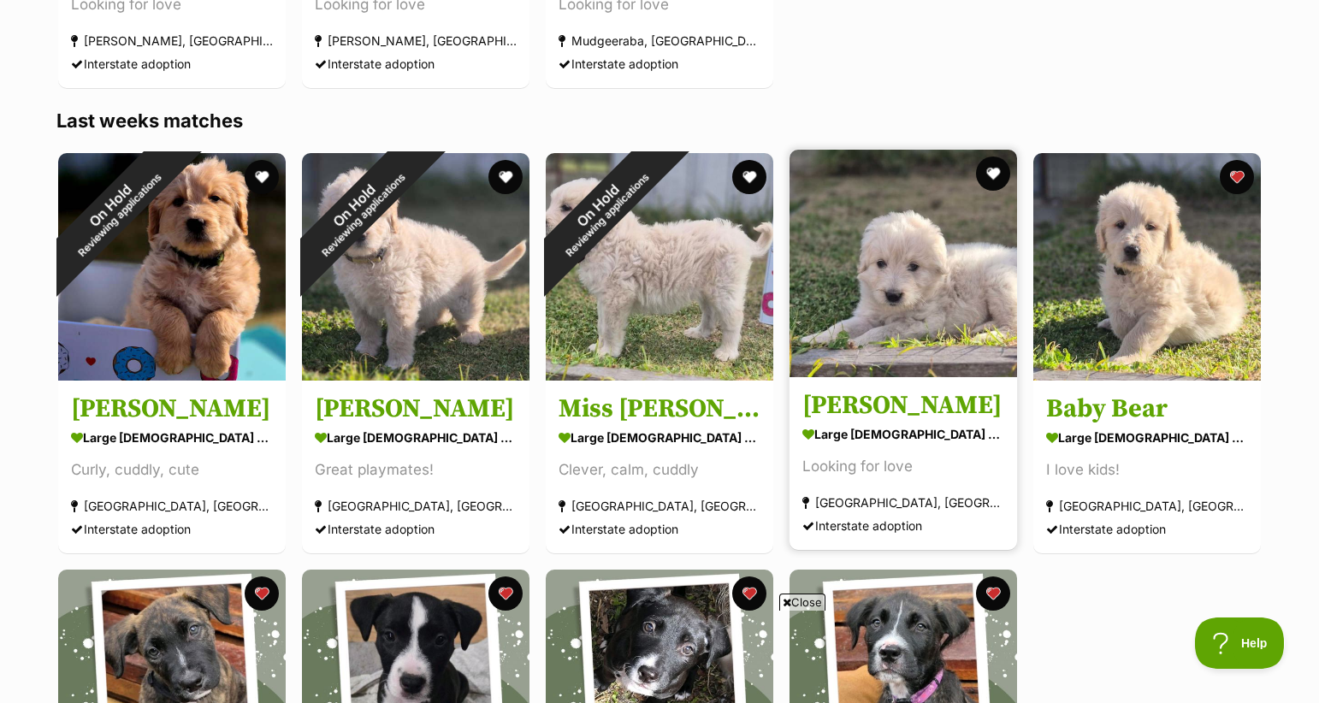
click at [899, 309] on img at bounding box center [904, 264] width 228 height 228
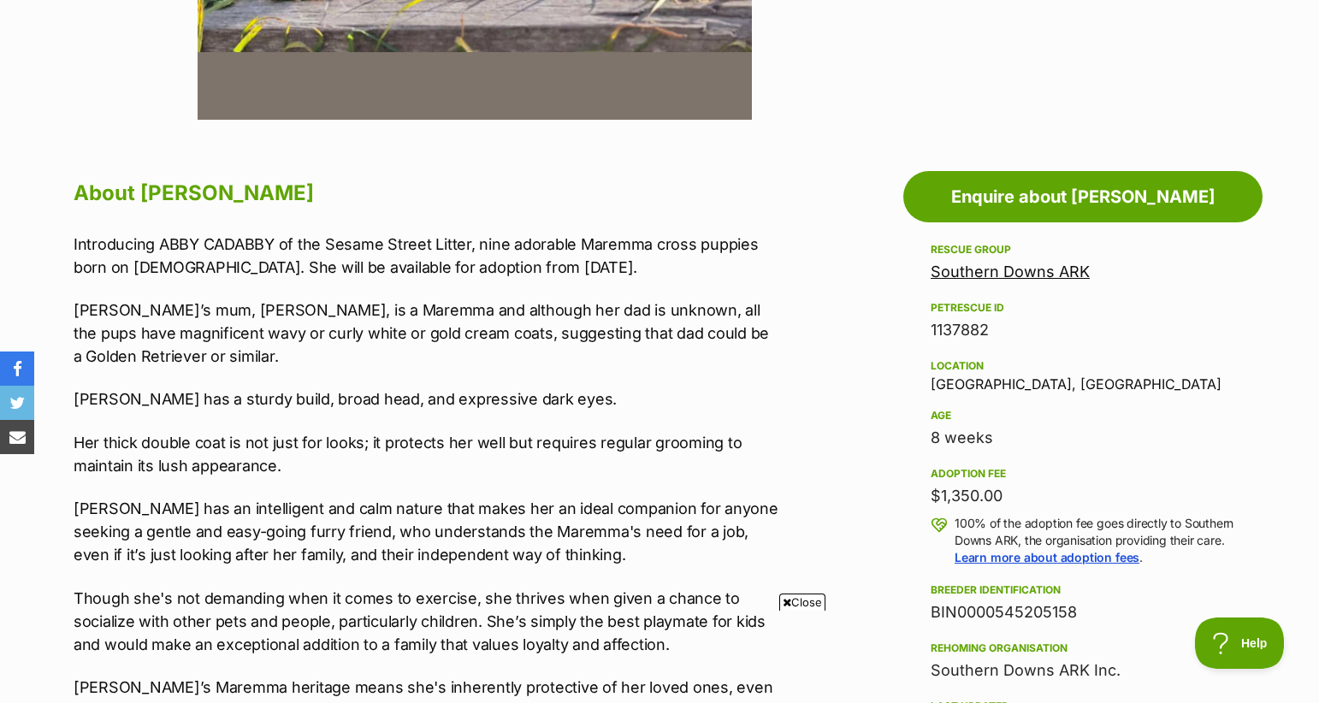
scroll to position [788, 0]
